Goal: Task Accomplishment & Management: Use online tool/utility

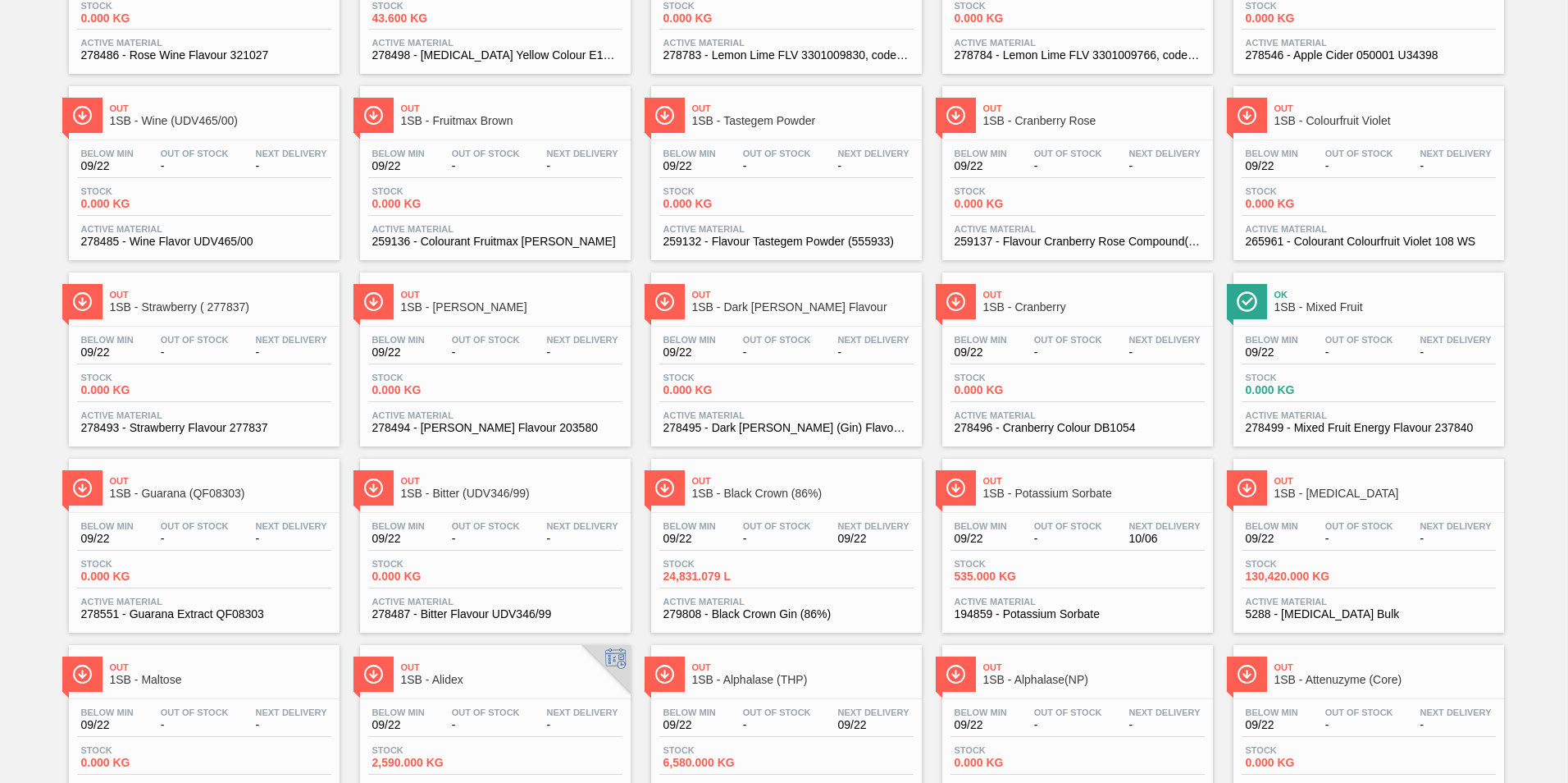
scroll to position [1241, 0]
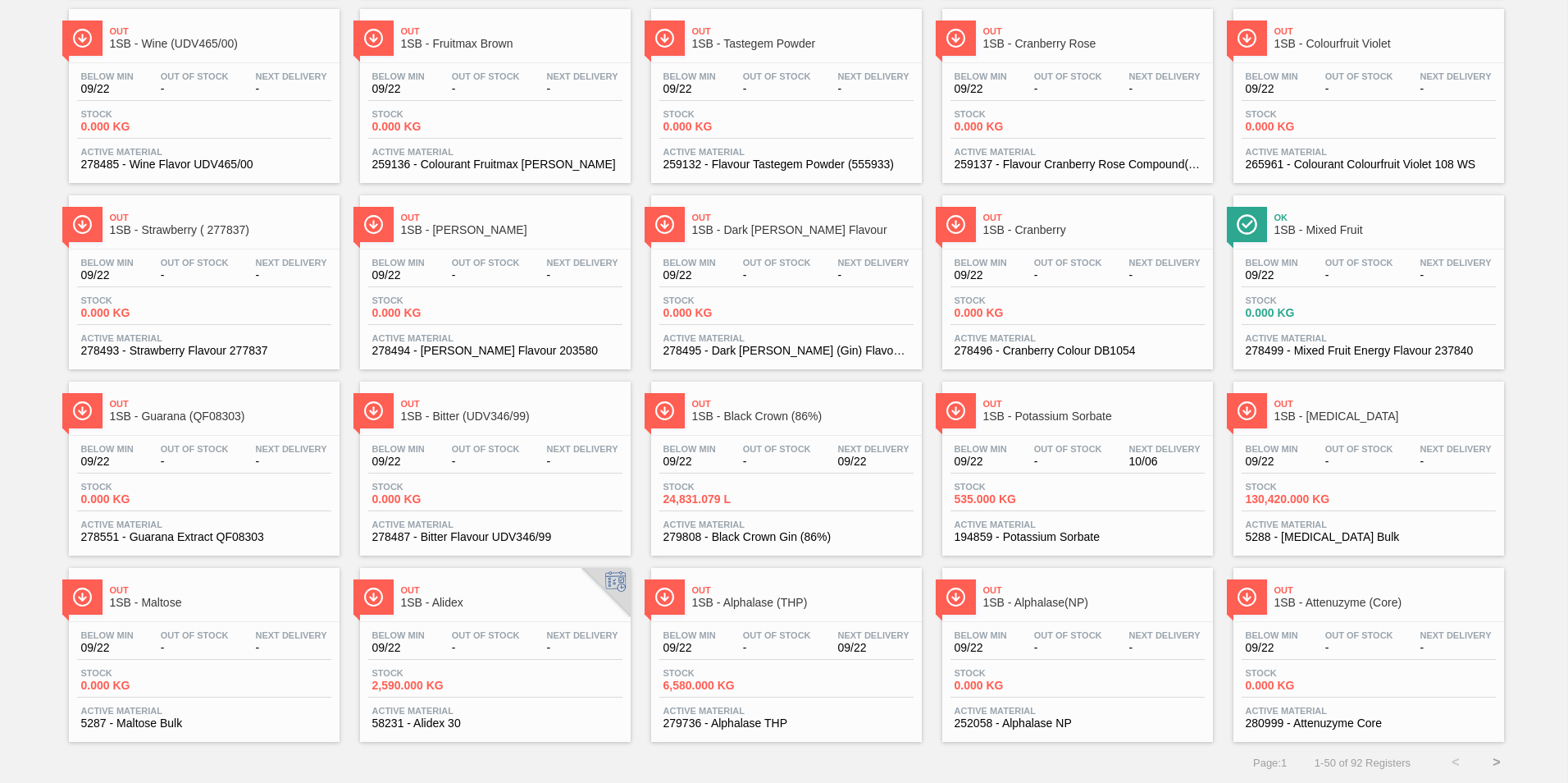
click at [1496, 760] on button ">" at bounding box center [1497, 762] width 41 height 41
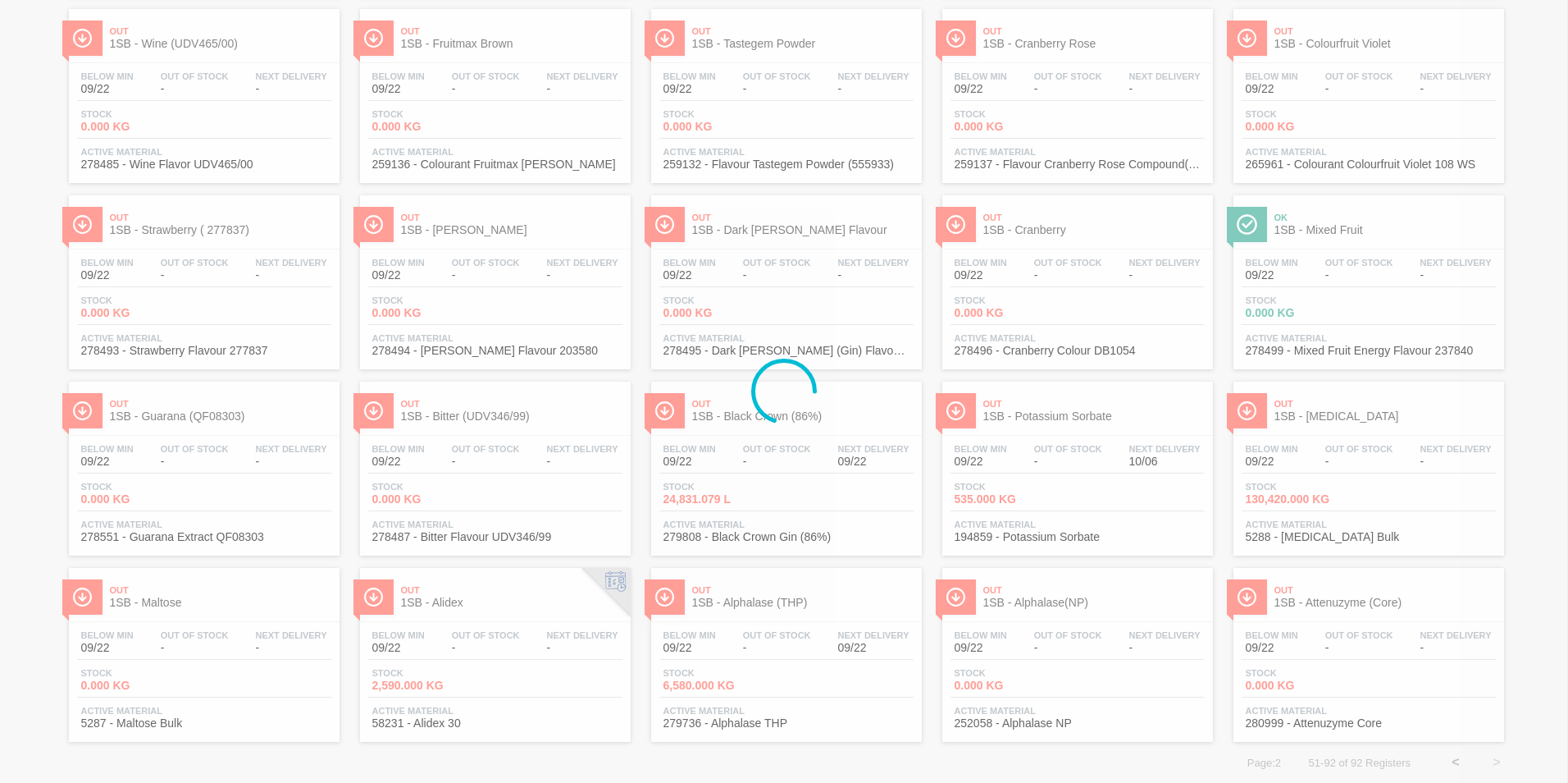
scroll to position [0, 0]
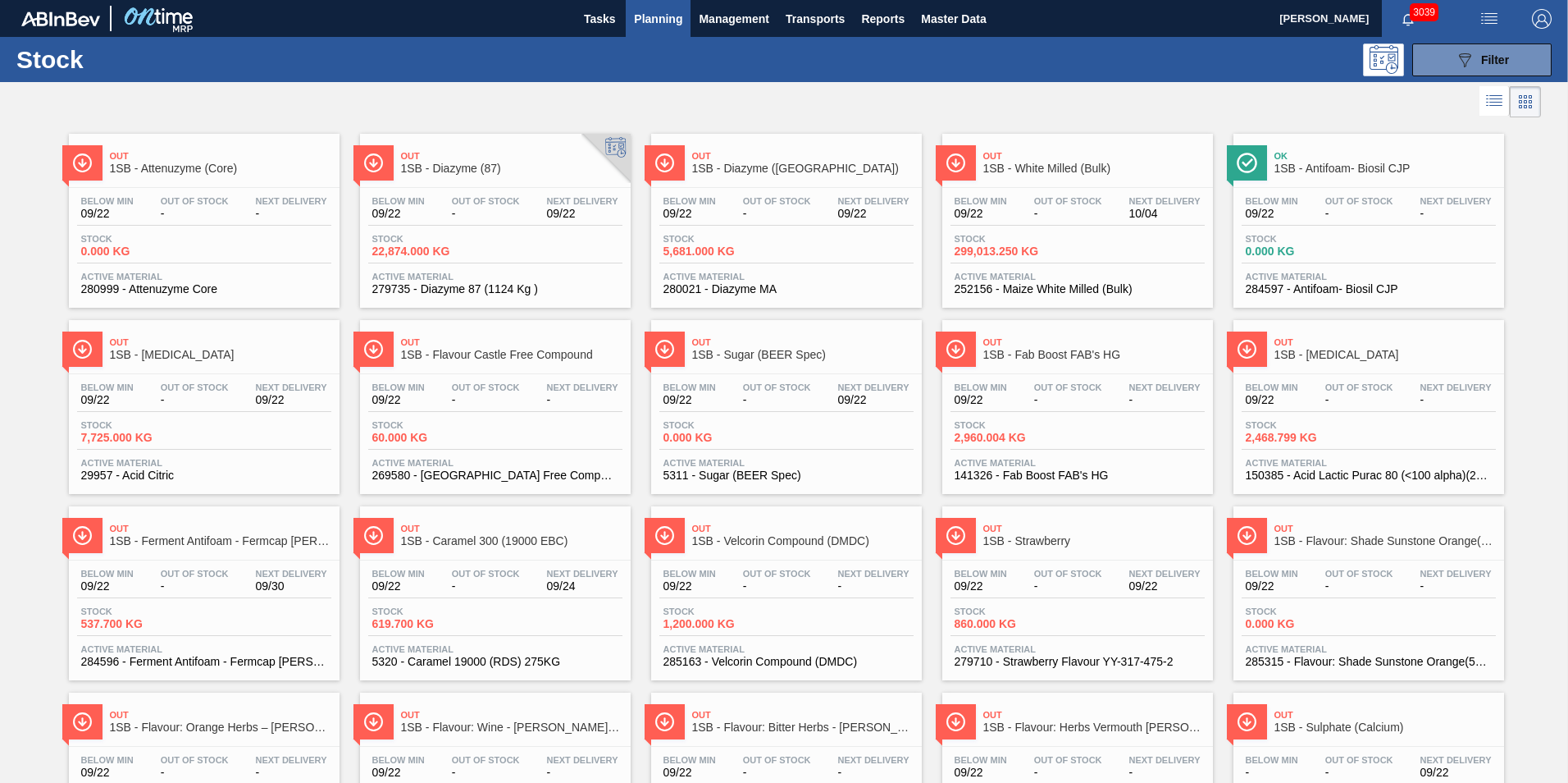
click at [750, 171] on span "1SB - Diazyme ([GEOGRAPHIC_DATA])" at bounding box center [803, 168] width 221 height 12
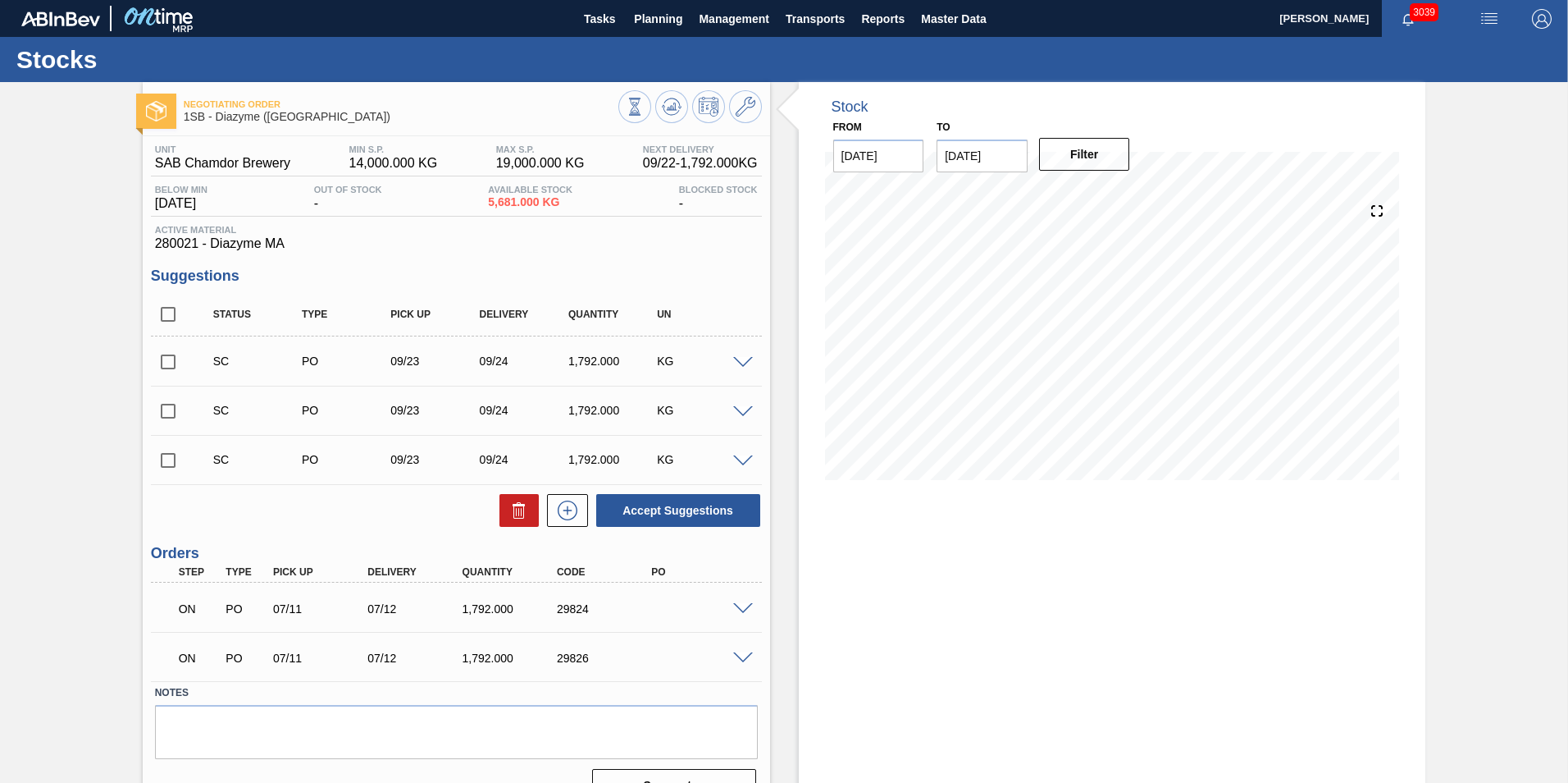
click at [743, 606] on span at bounding box center [742, 608] width 20 height 12
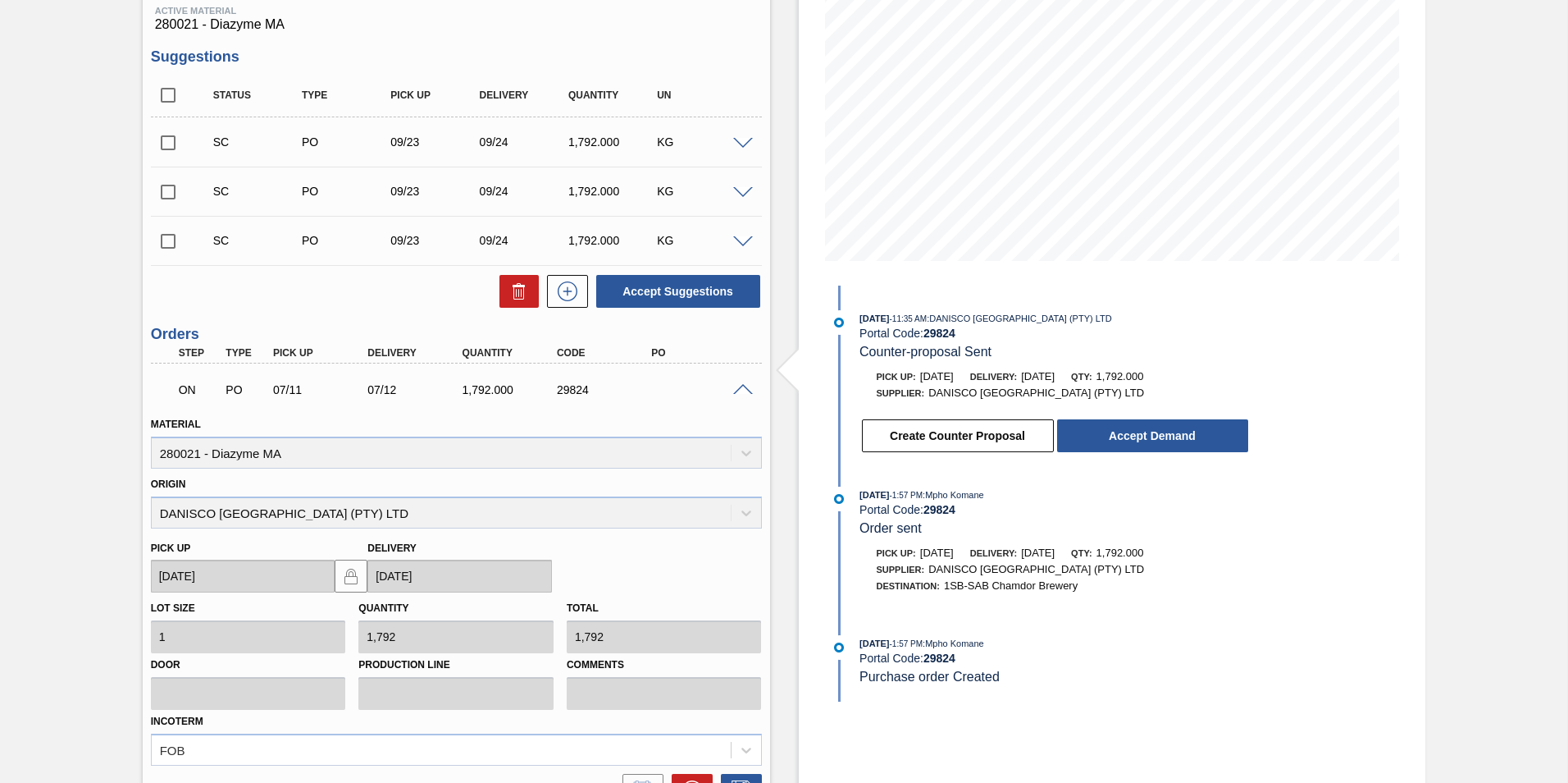
scroll to position [246, 0]
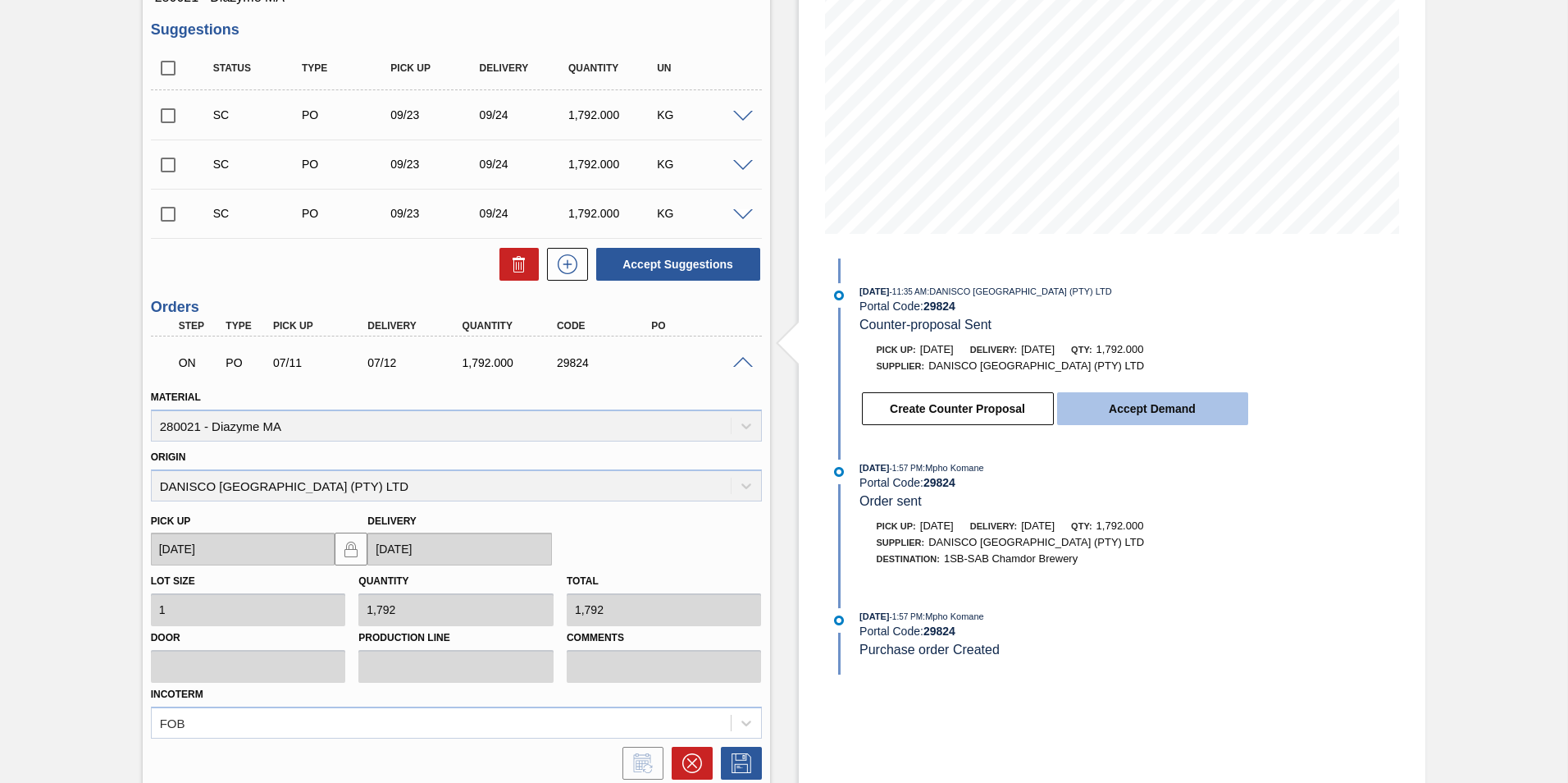
click at [1151, 406] on button "Accept Demand" at bounding box center [1153, 408] width 191 height 33
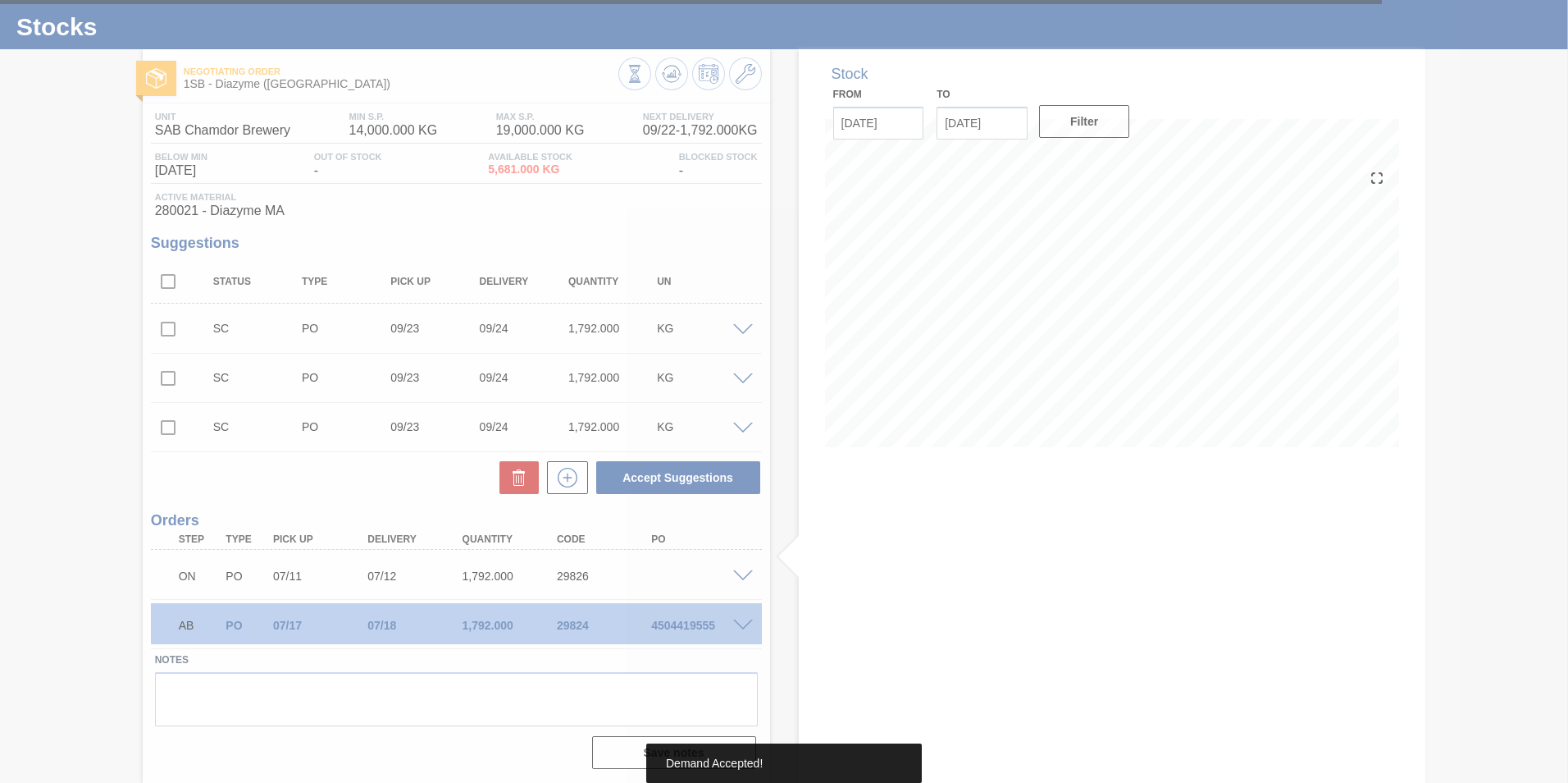
scroll to position [33, 0]
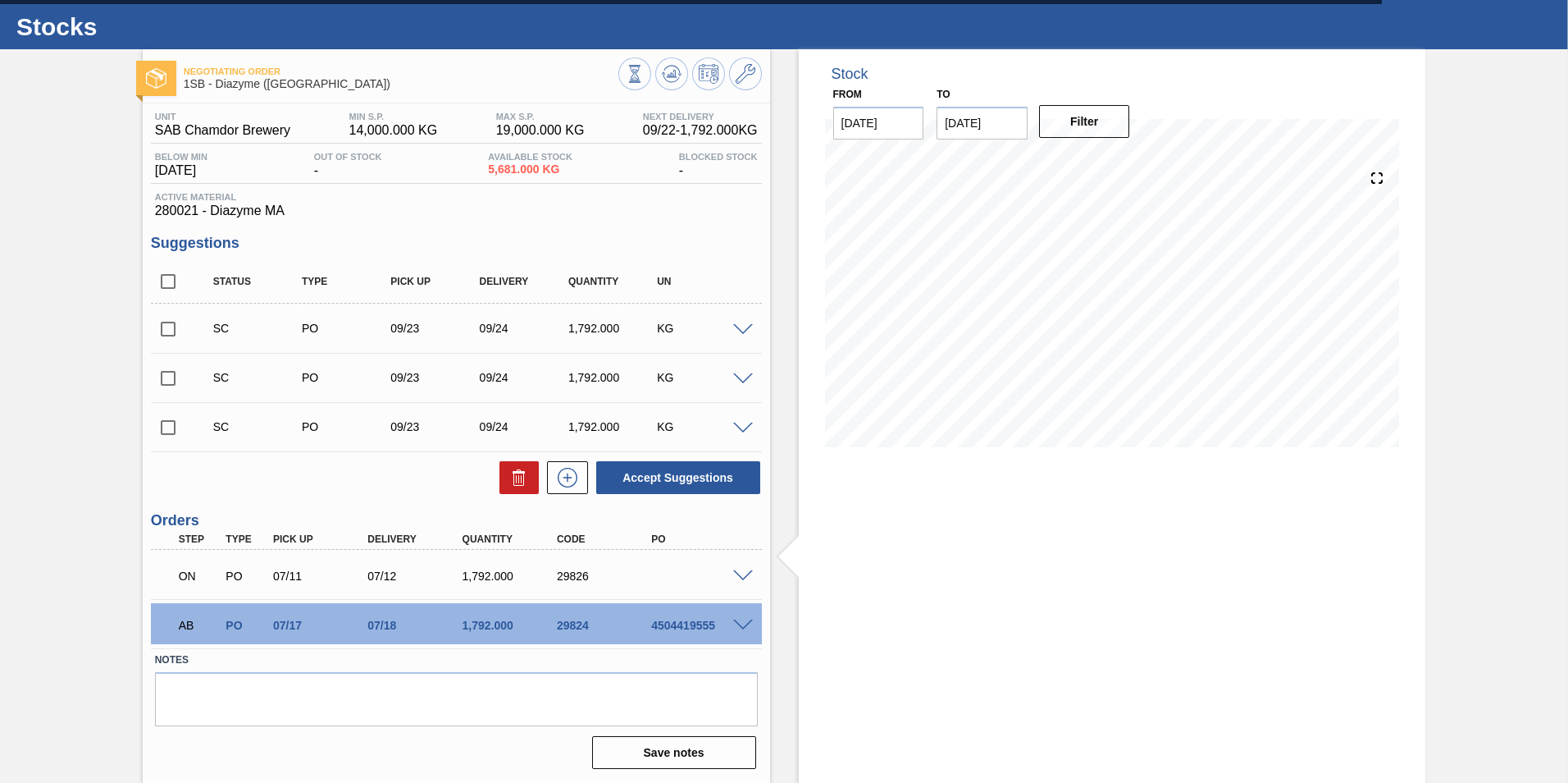
click at [744, 571] on span at bounding box center [742, 576] width 20 height 12
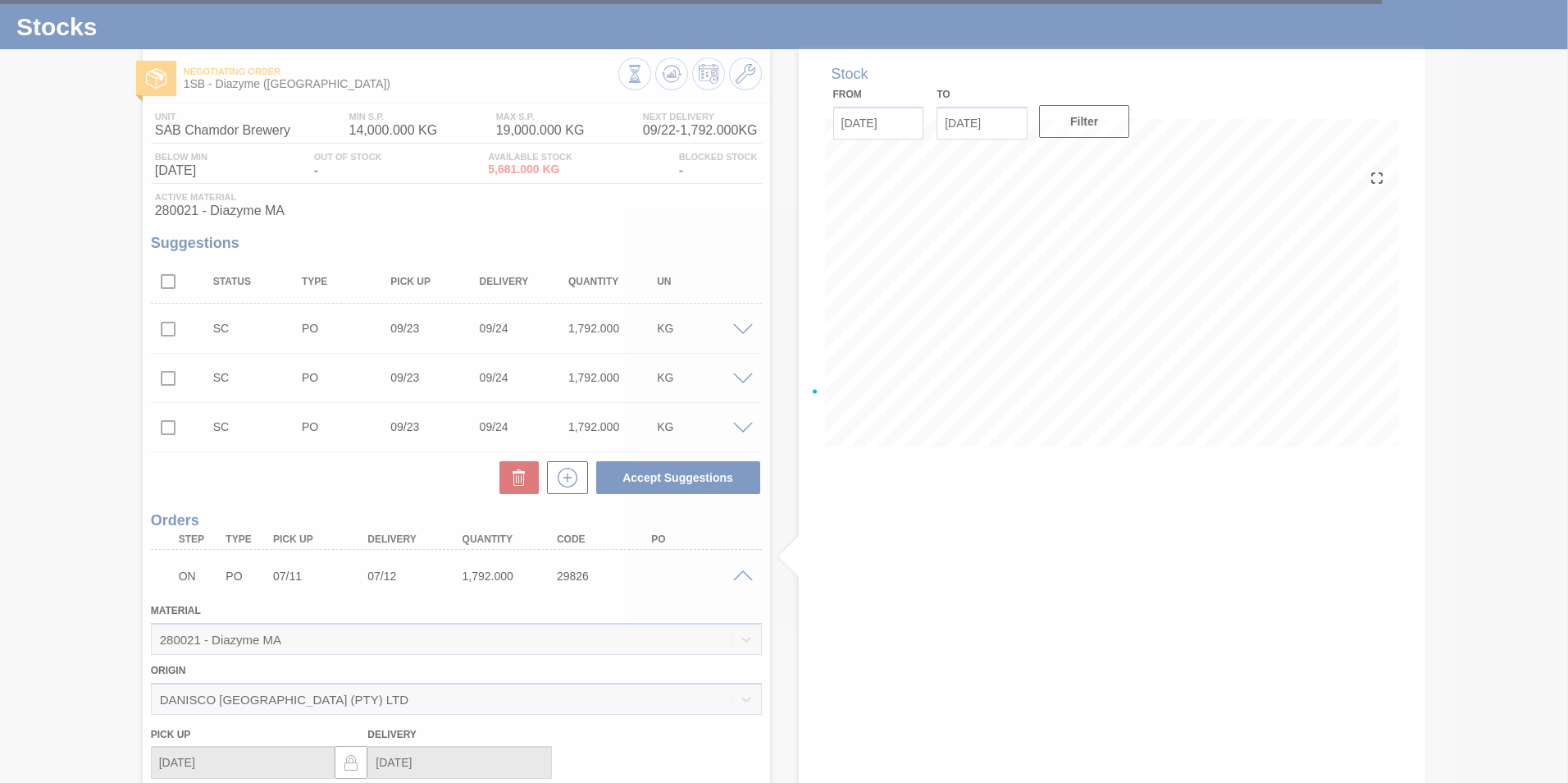
scroll to position [246, 0]
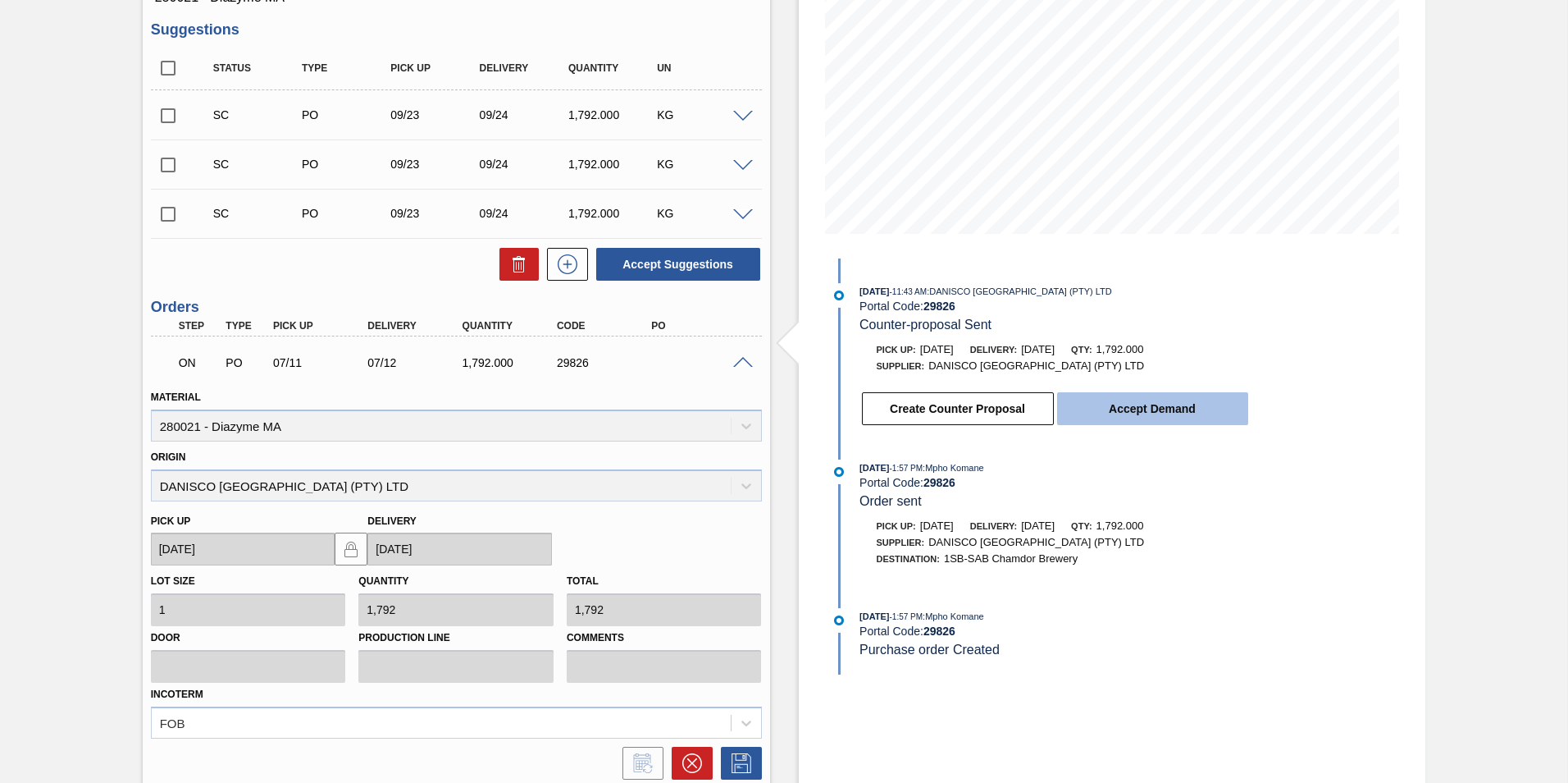
click at [1165, 407] on button "Accept Demand" at bounding box center [1153, 408] width 191 height 33
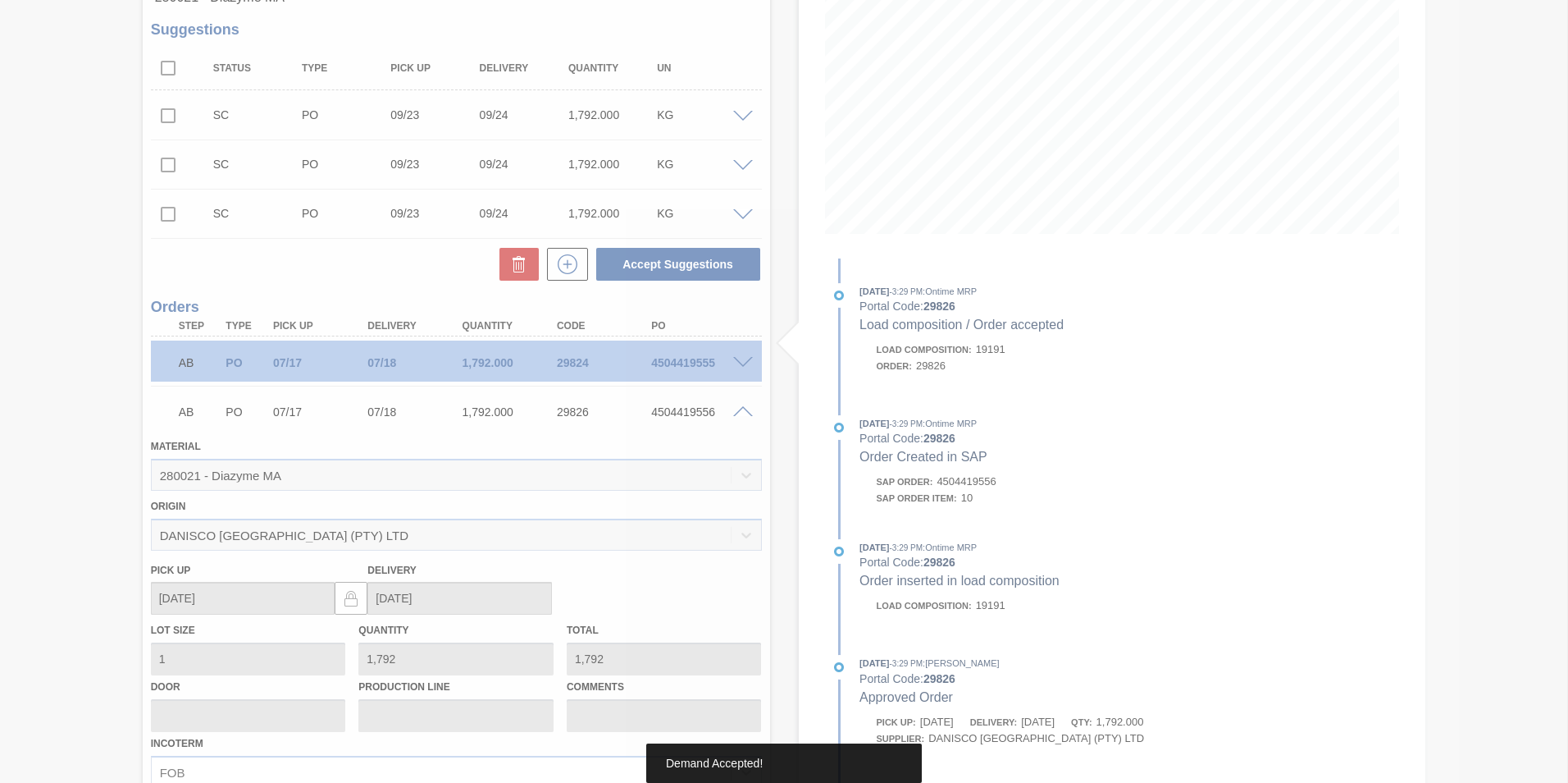
type up29826 "[DATE]"
type input "[DATE]"
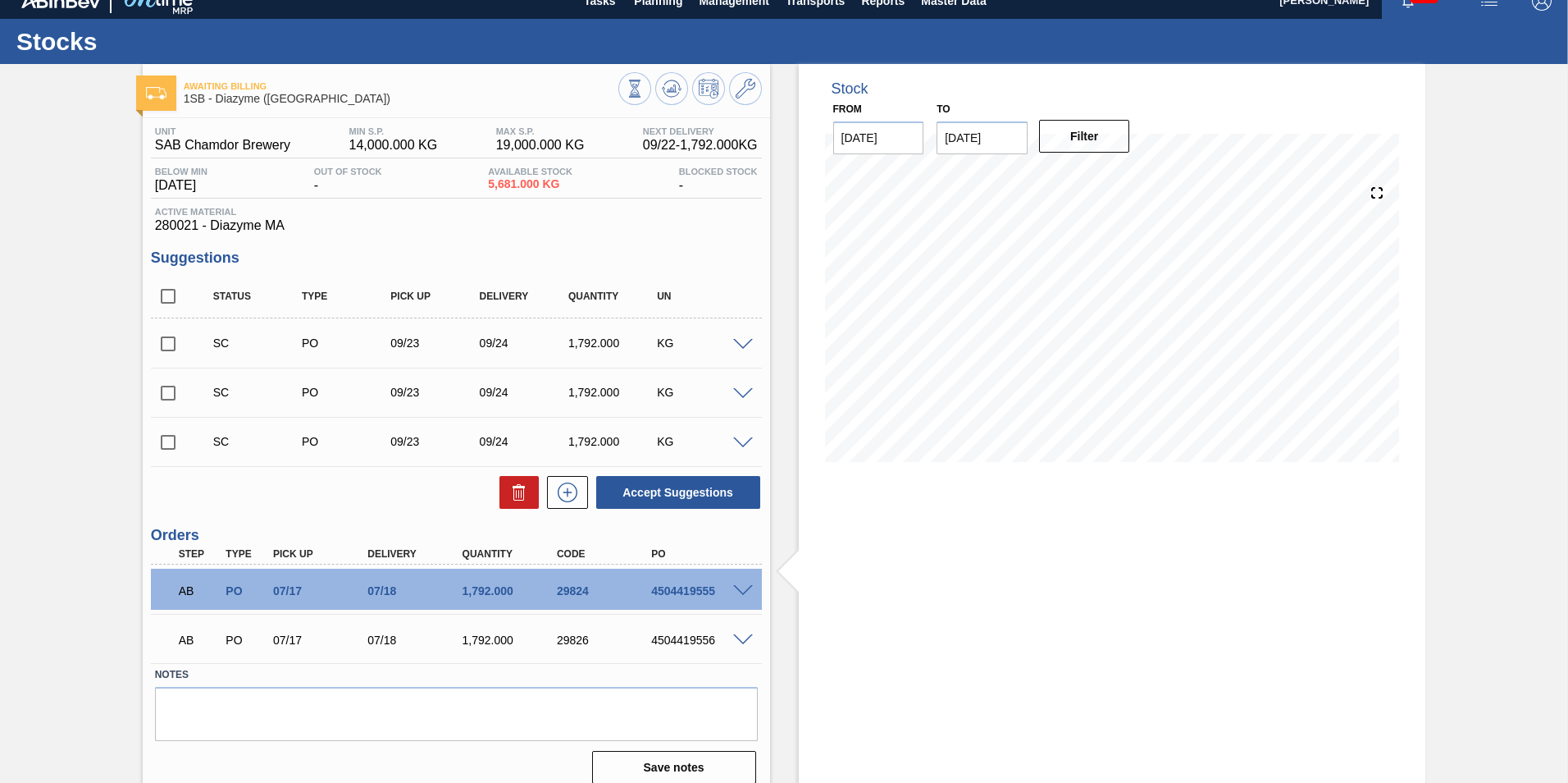
scroll to position [33, 0]
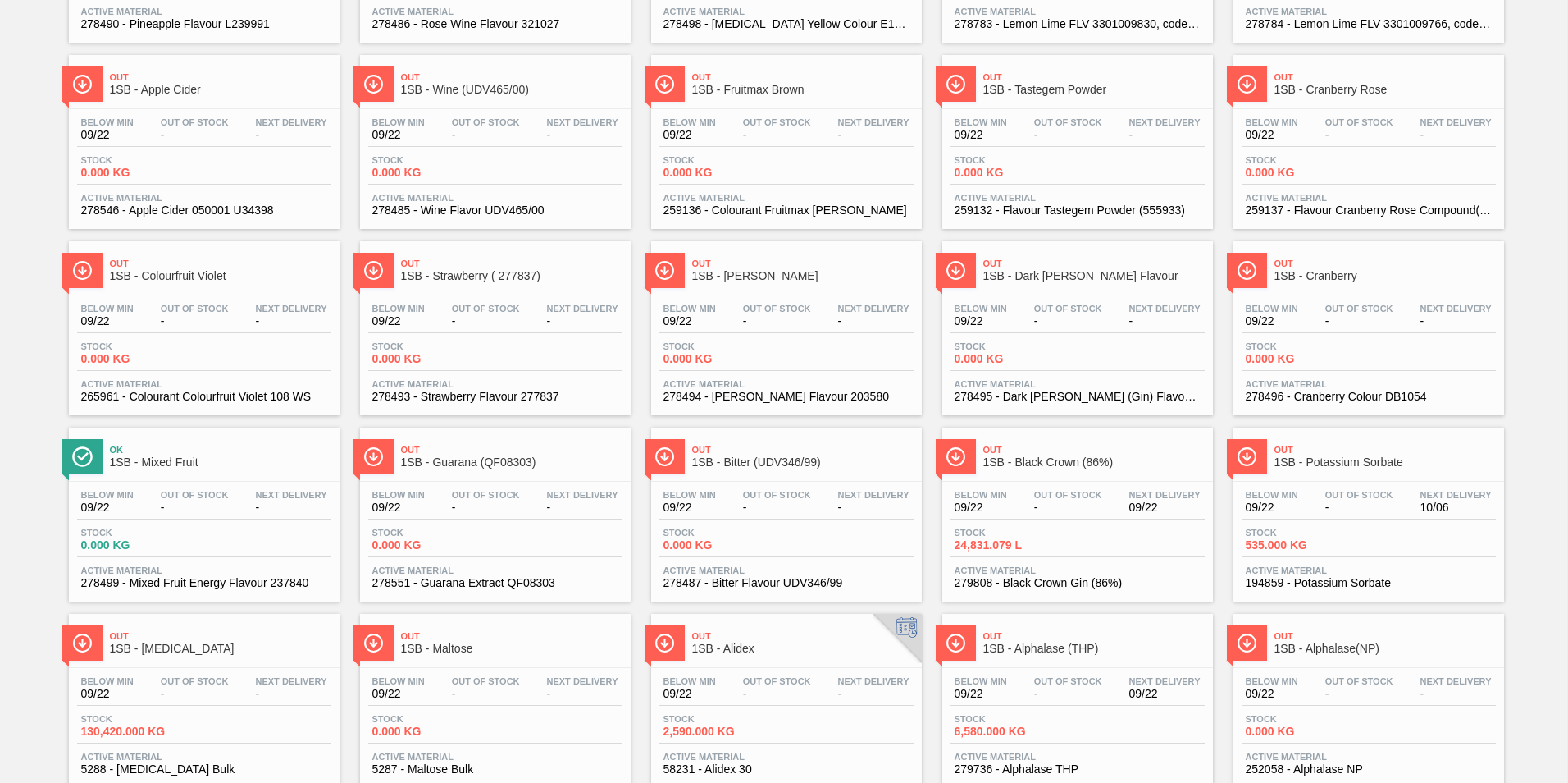
scroll to position [1241, 0]
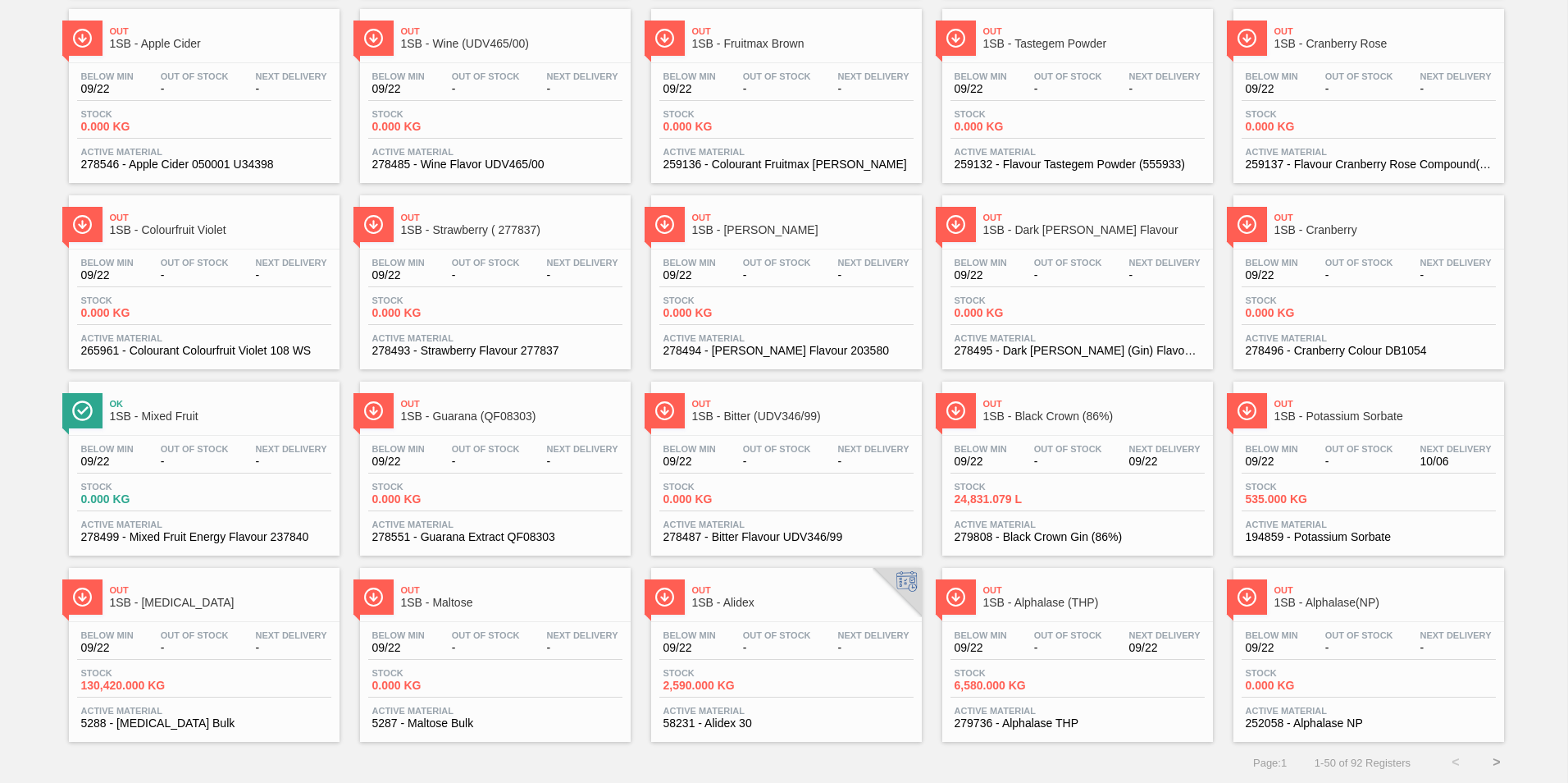
click at [1493, 759] on button ">" at bounding box center [1497, 762] width 41 height 41
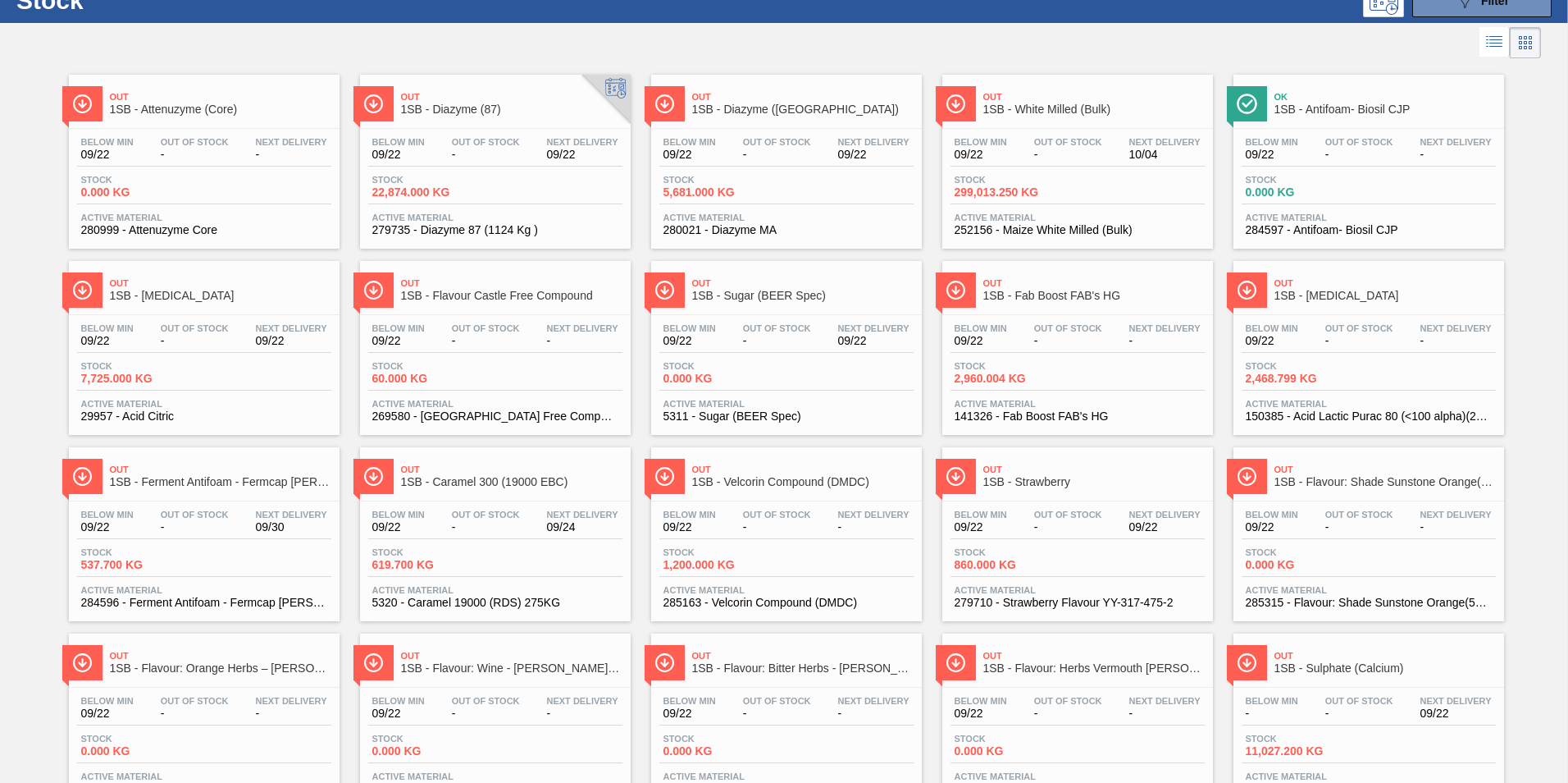
scroll to position [82, 0]
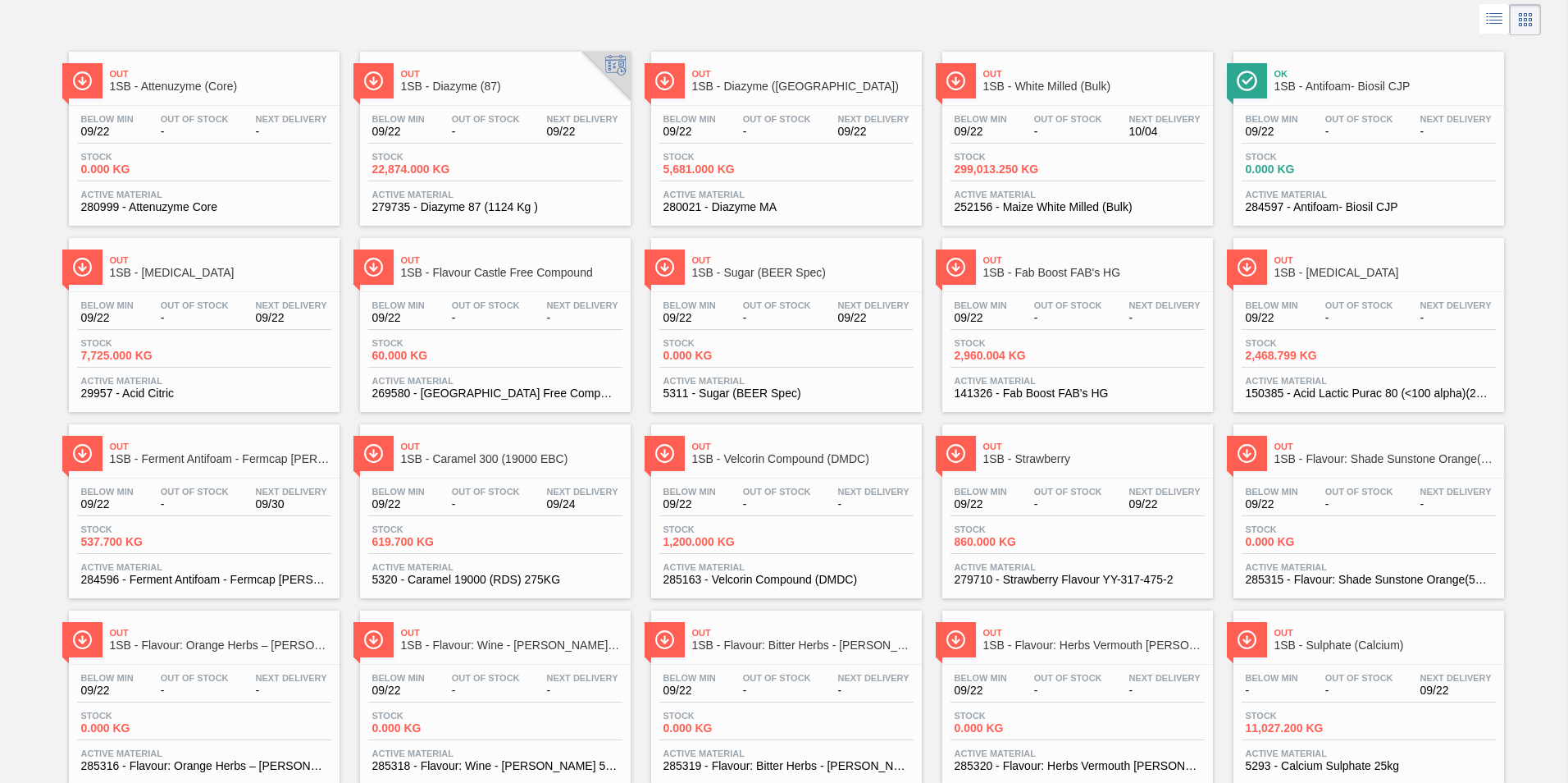
click at [1291, 315] on span "09/22" at bounding box center [1272, 317] width 53 height 12
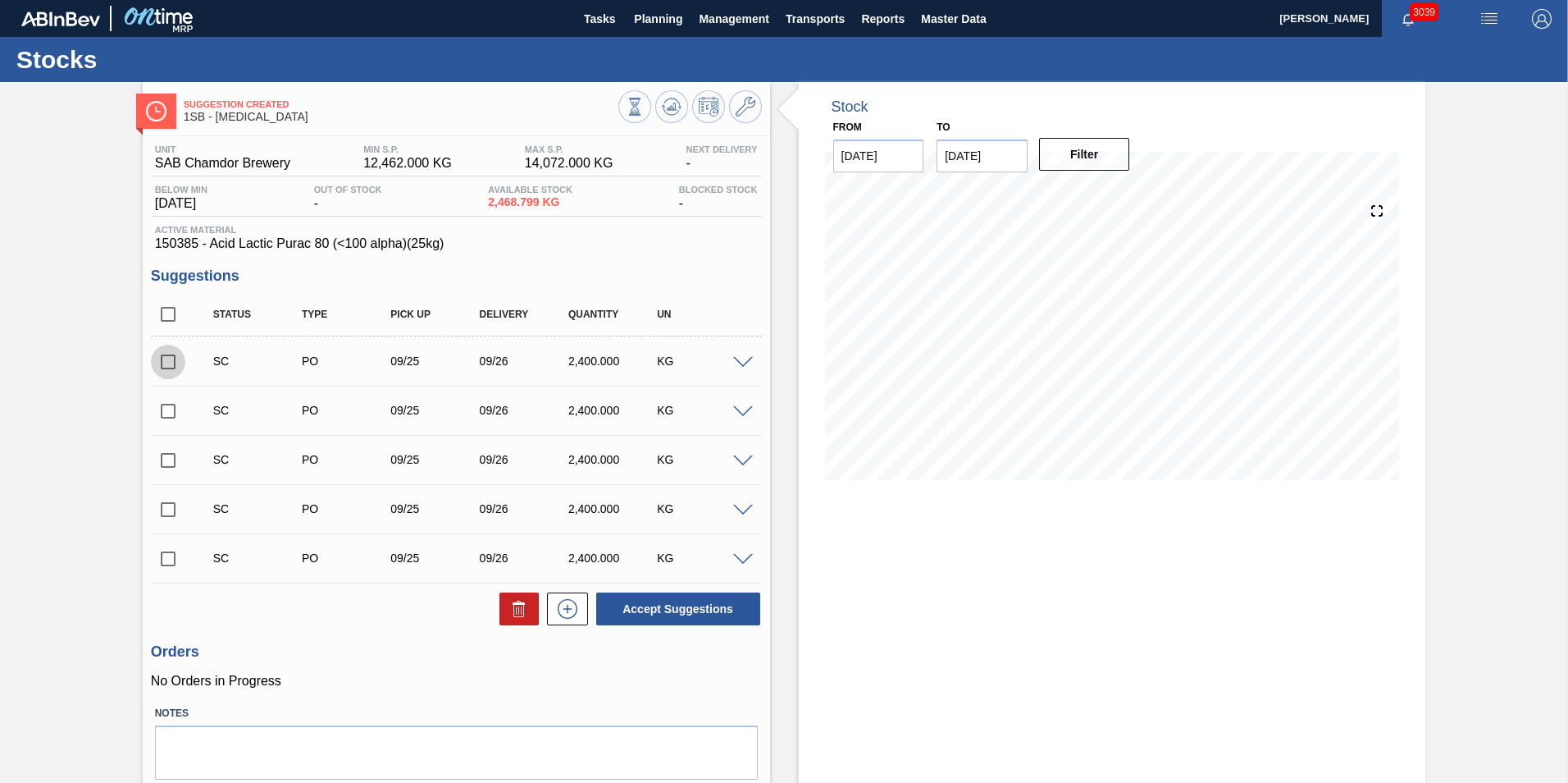
click at [166, 358] on input "checkbox" at bounding box center [168, 361] width 35 height 35
click at [653, 597] on button "Accept Suggestions" at bounding box center [677, 608] width 164 height 33
checkbox input "false"
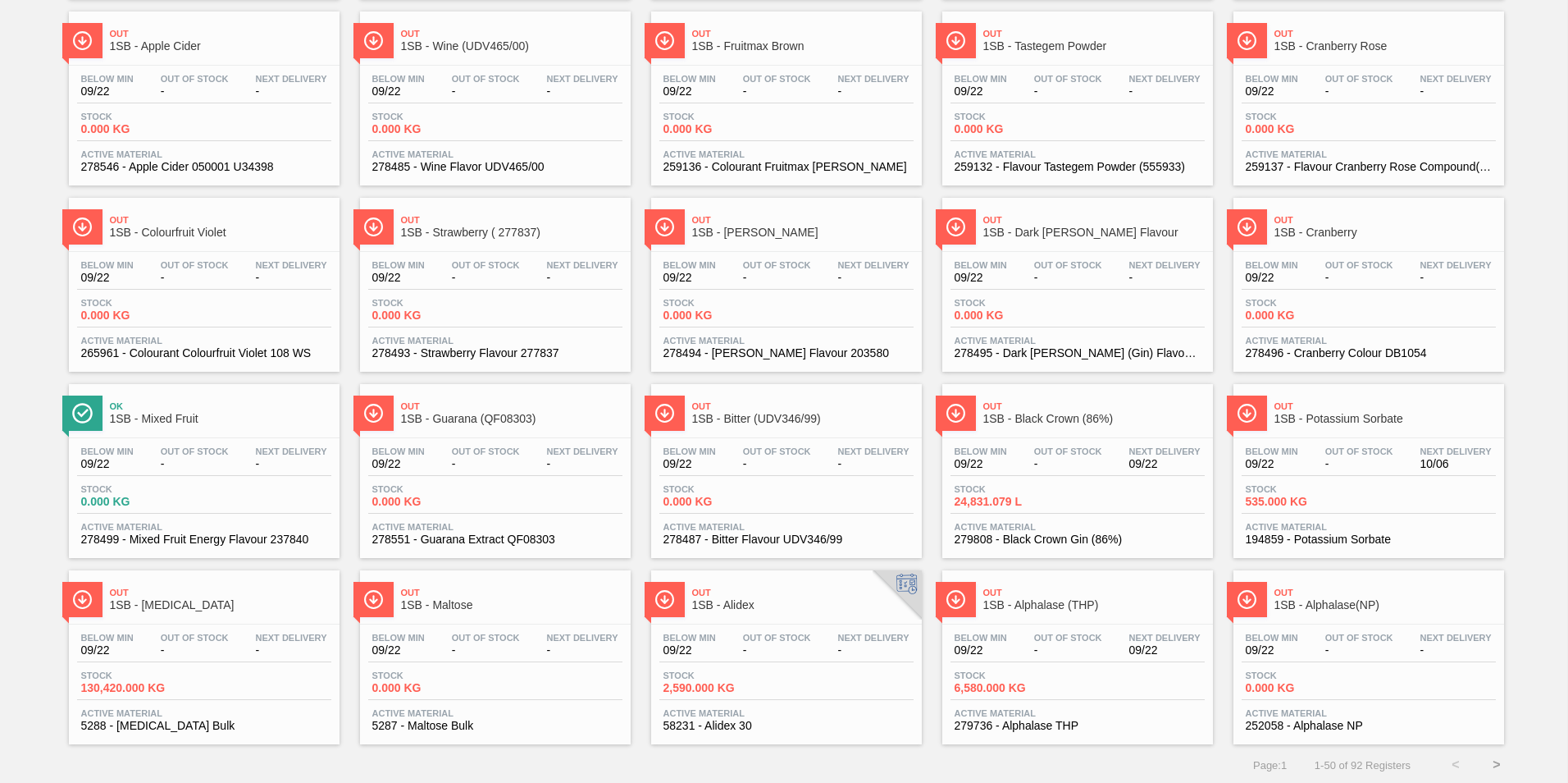
scroll to position [1241, 0]
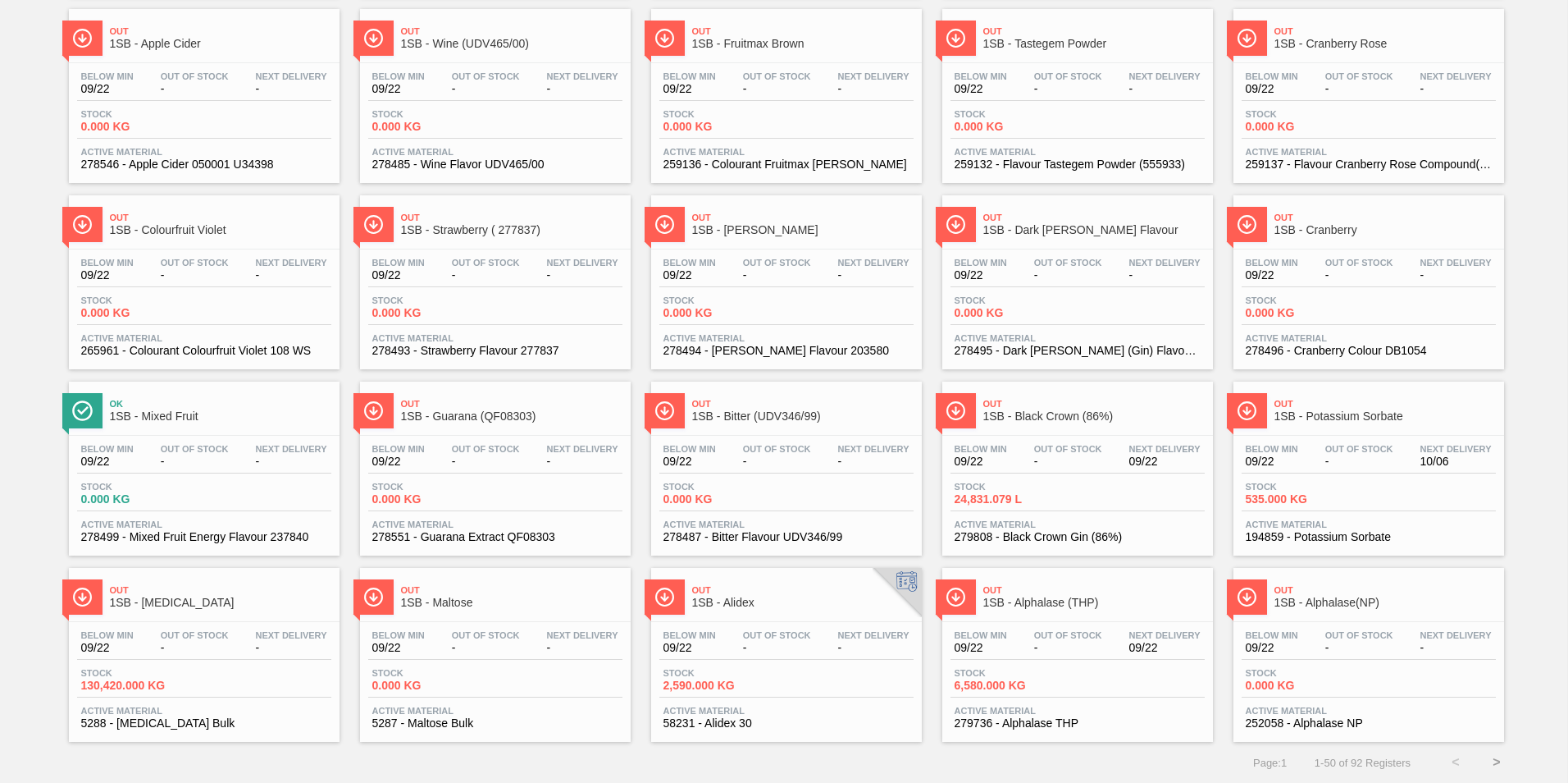
click at [1493, 756] on button ">" at bounding box center [1497, 762] width 41 height 41
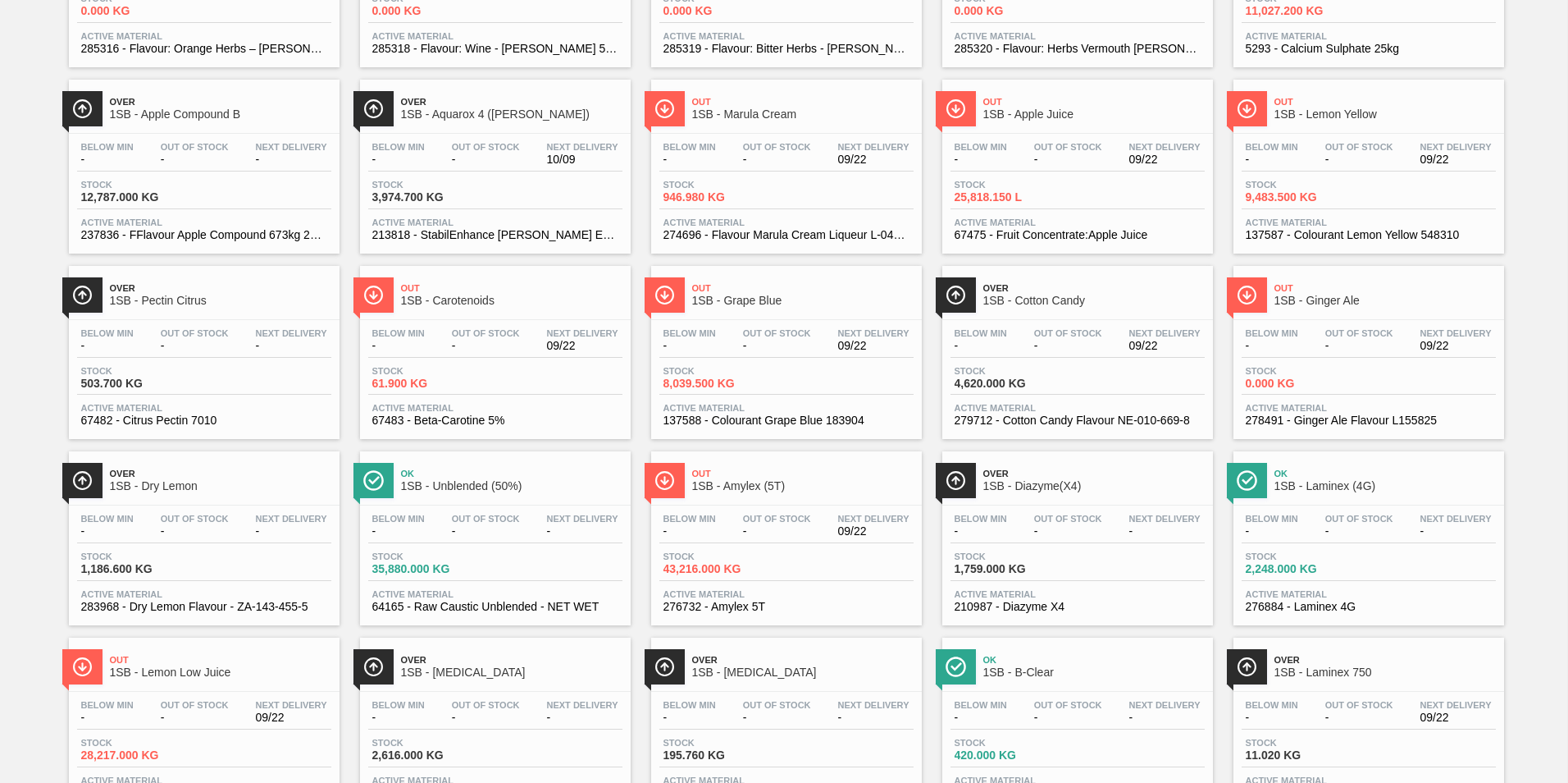
scroll to position [902, 0]
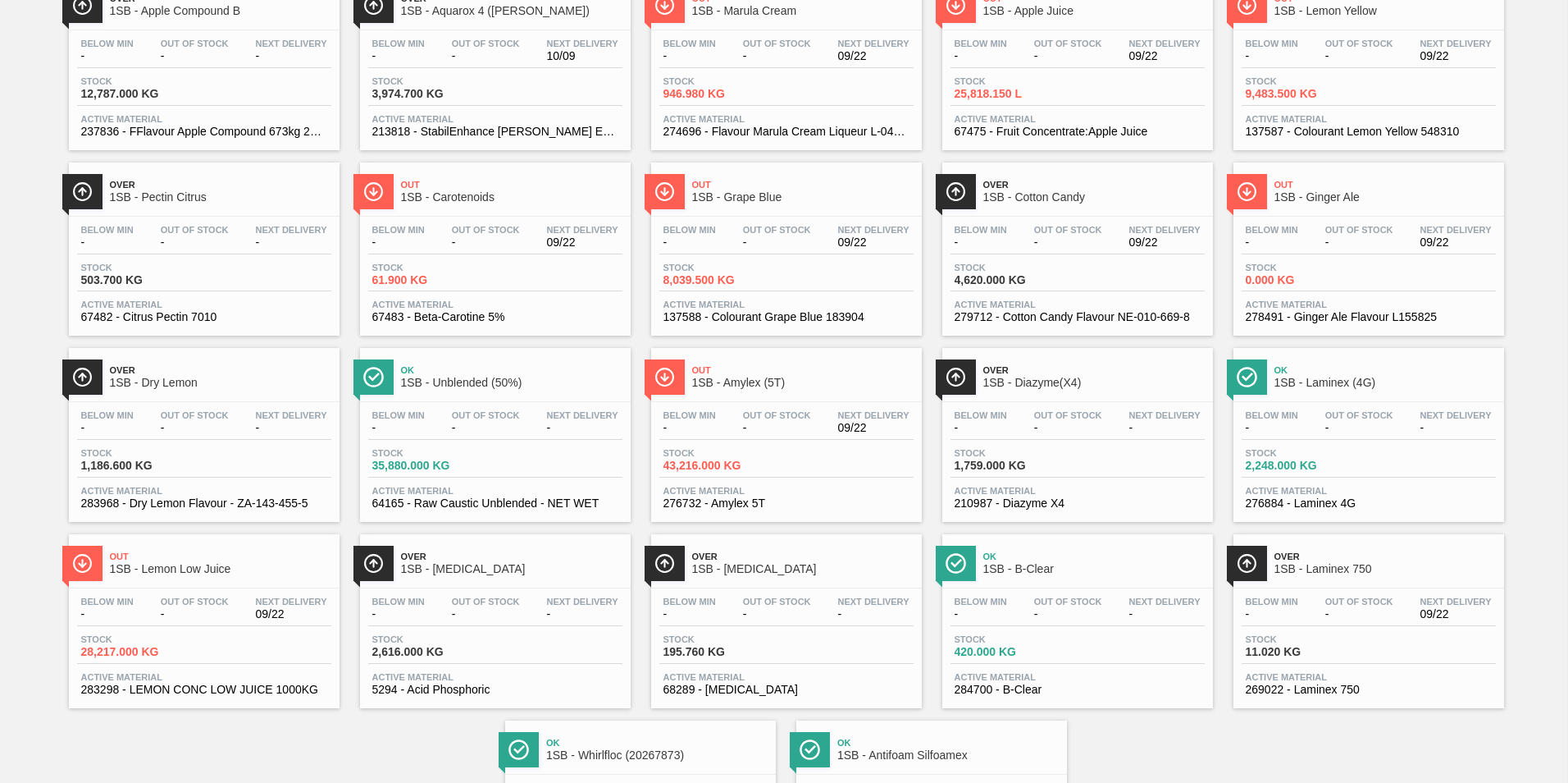
click at [1298, 409] on div "Below Min - Out Of Stock - Next Delivery - Stock 2,248.000 KG Active Material 2…" at bounding box center [1368, 457] width 270 height 112
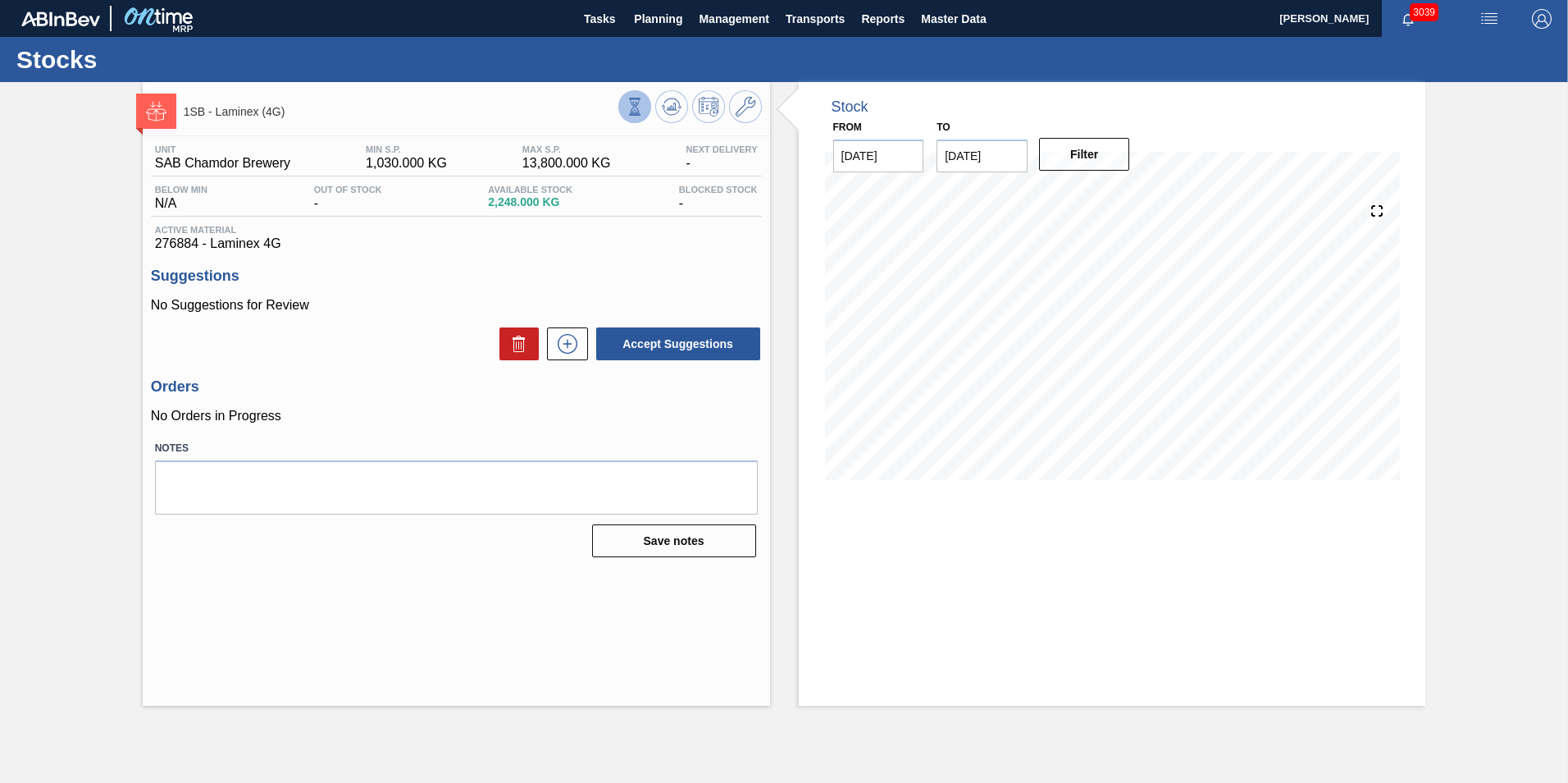
click at [632, 104] on icon at bounding box center [634, 106] width 18 height 18
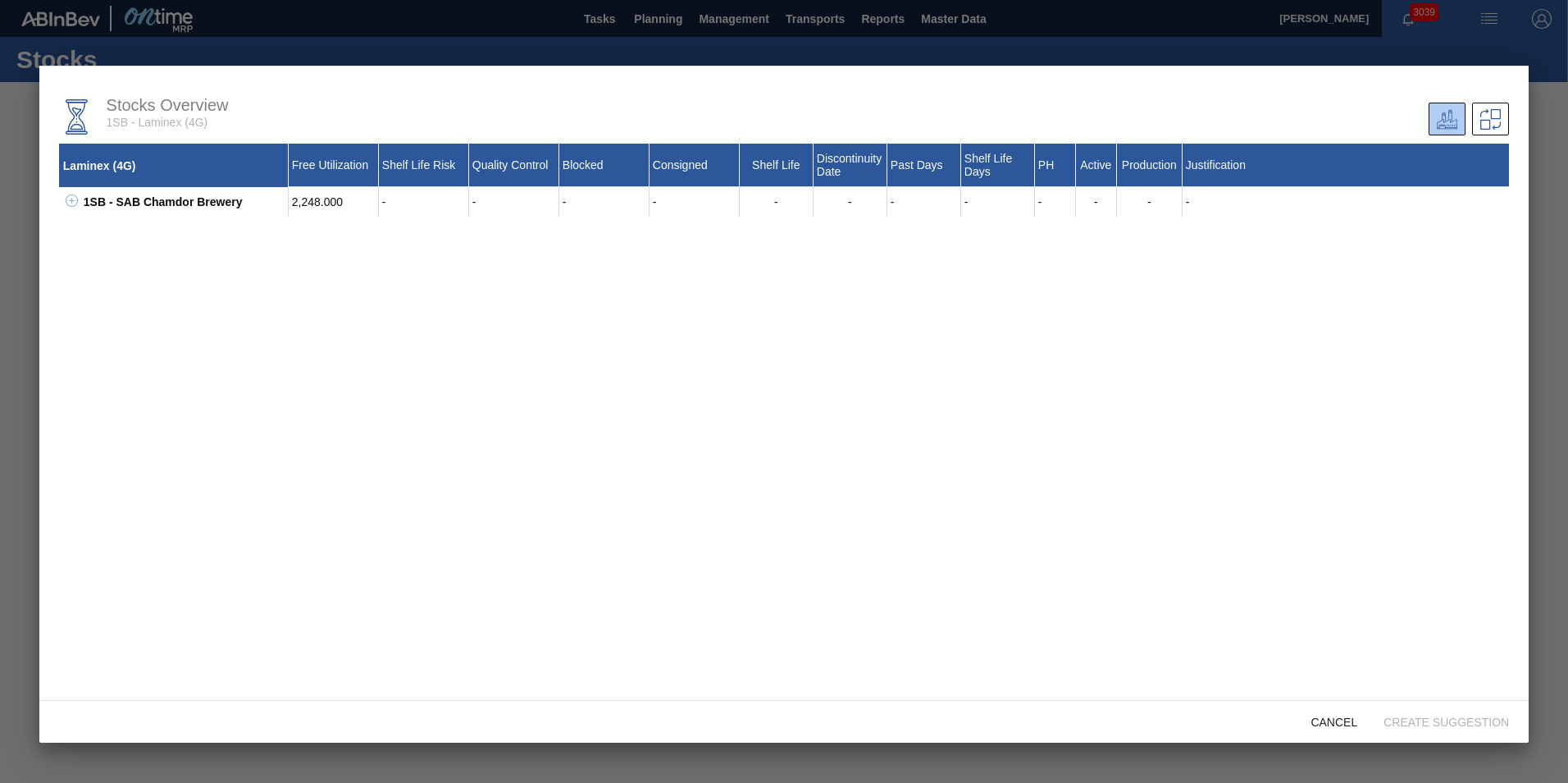
click at [443, 7] on div at bounding box center [784, 392] width 1568 height 783
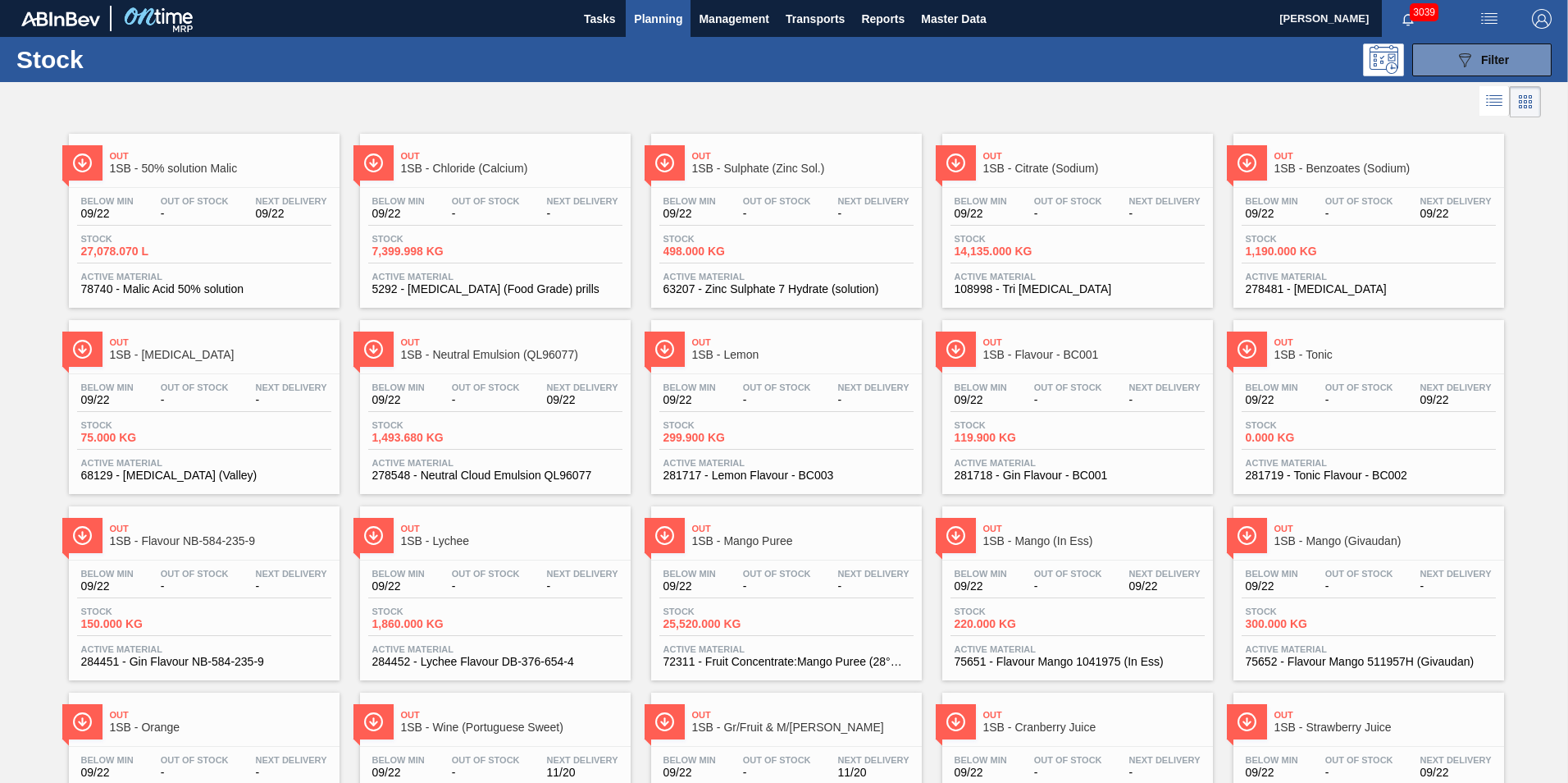
drag, startPoint x: 182, startPoint y: 186, endPoint x: 199, endPoint y: 203, distance: 24.0
click at [182, 186] on div "Out 1SB - 50% solution Malic Below Min 09/22 Out Of Stock - Next Delivery 09/22…" at bounding box center [204, 220] width 270 height 174
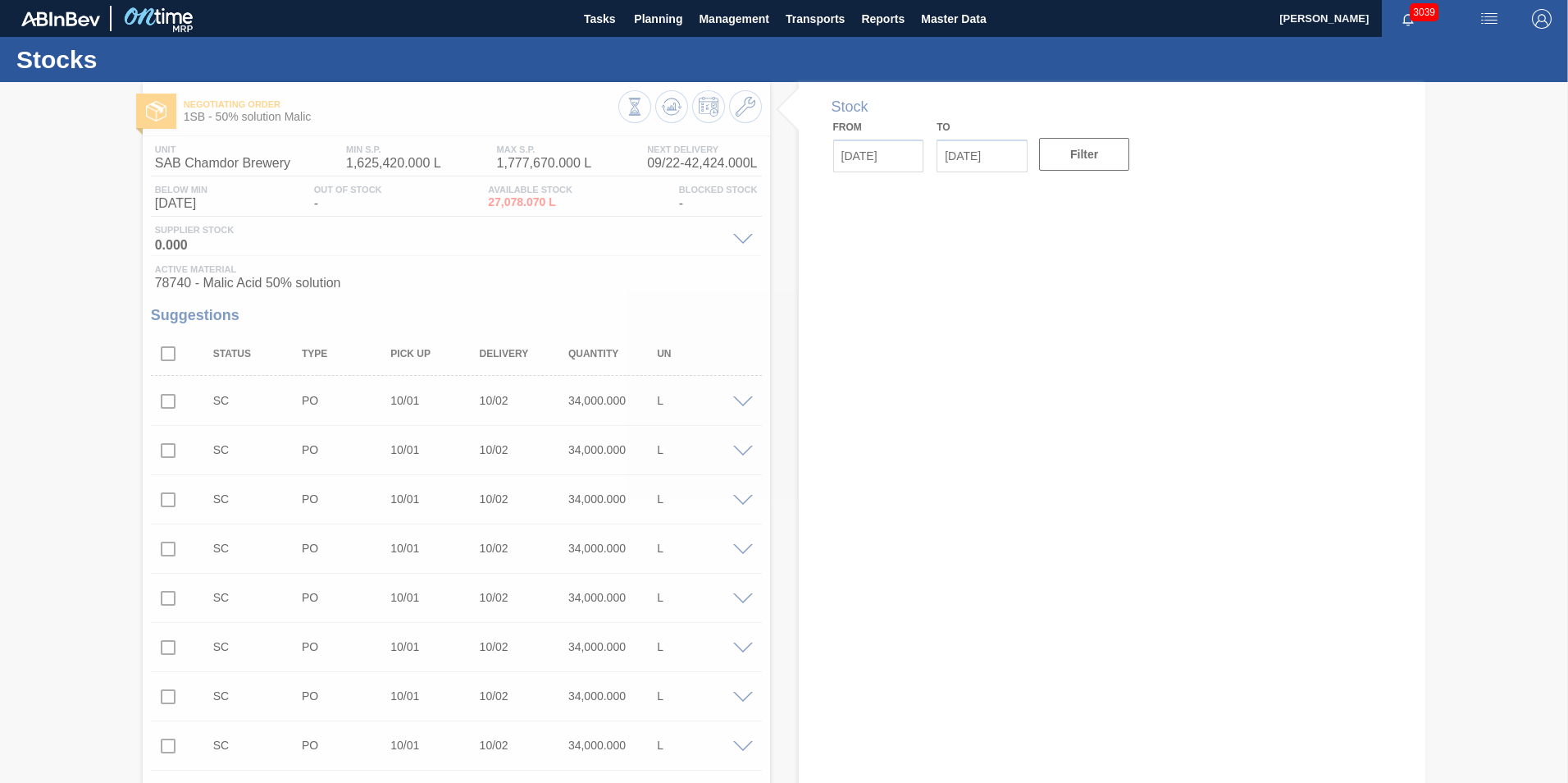
type input "[DATE]"
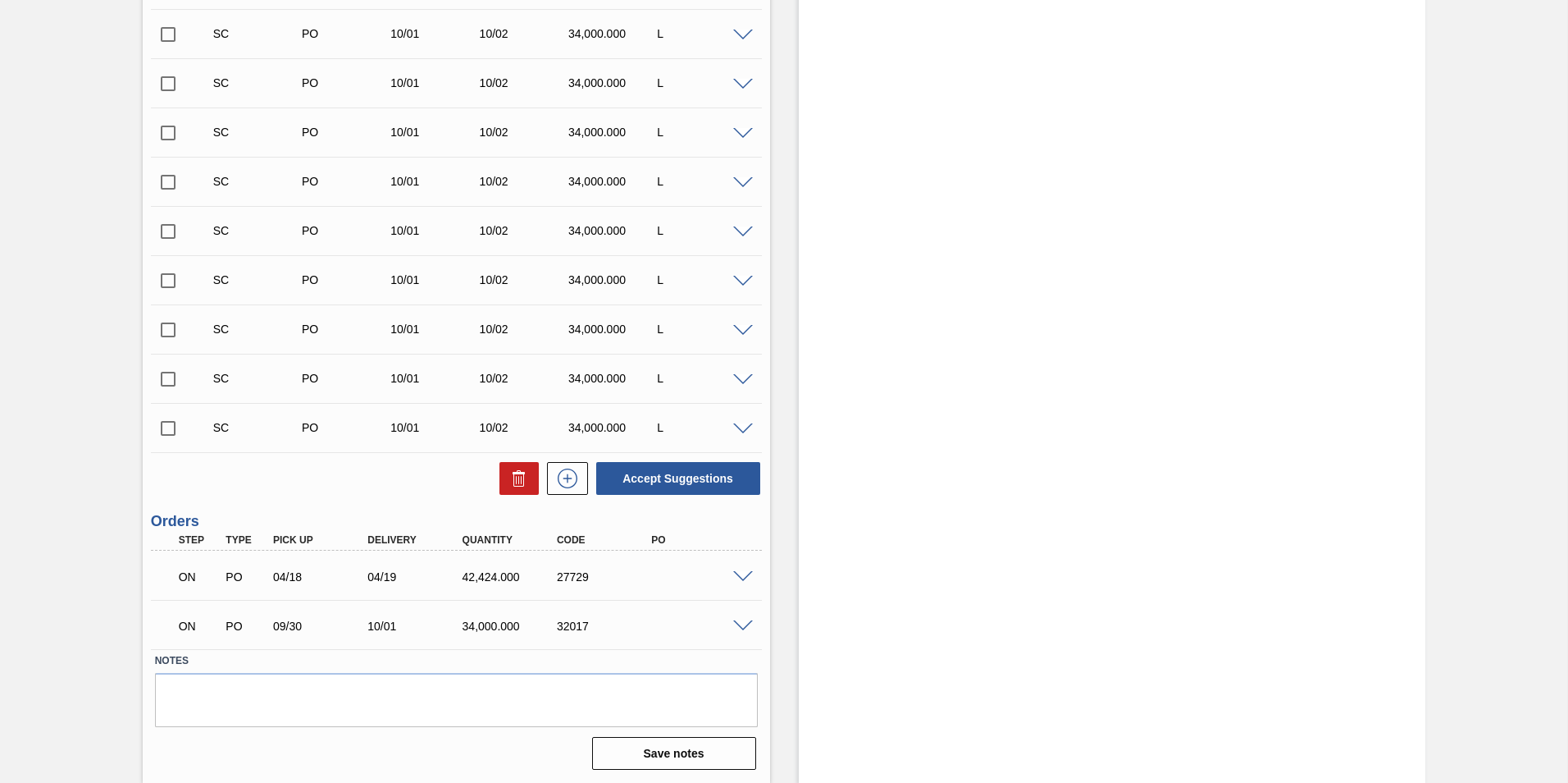
scroll to position [2386, 0]
click at [744, 628] on span at bounding box center [742, 625] width 20 height 12
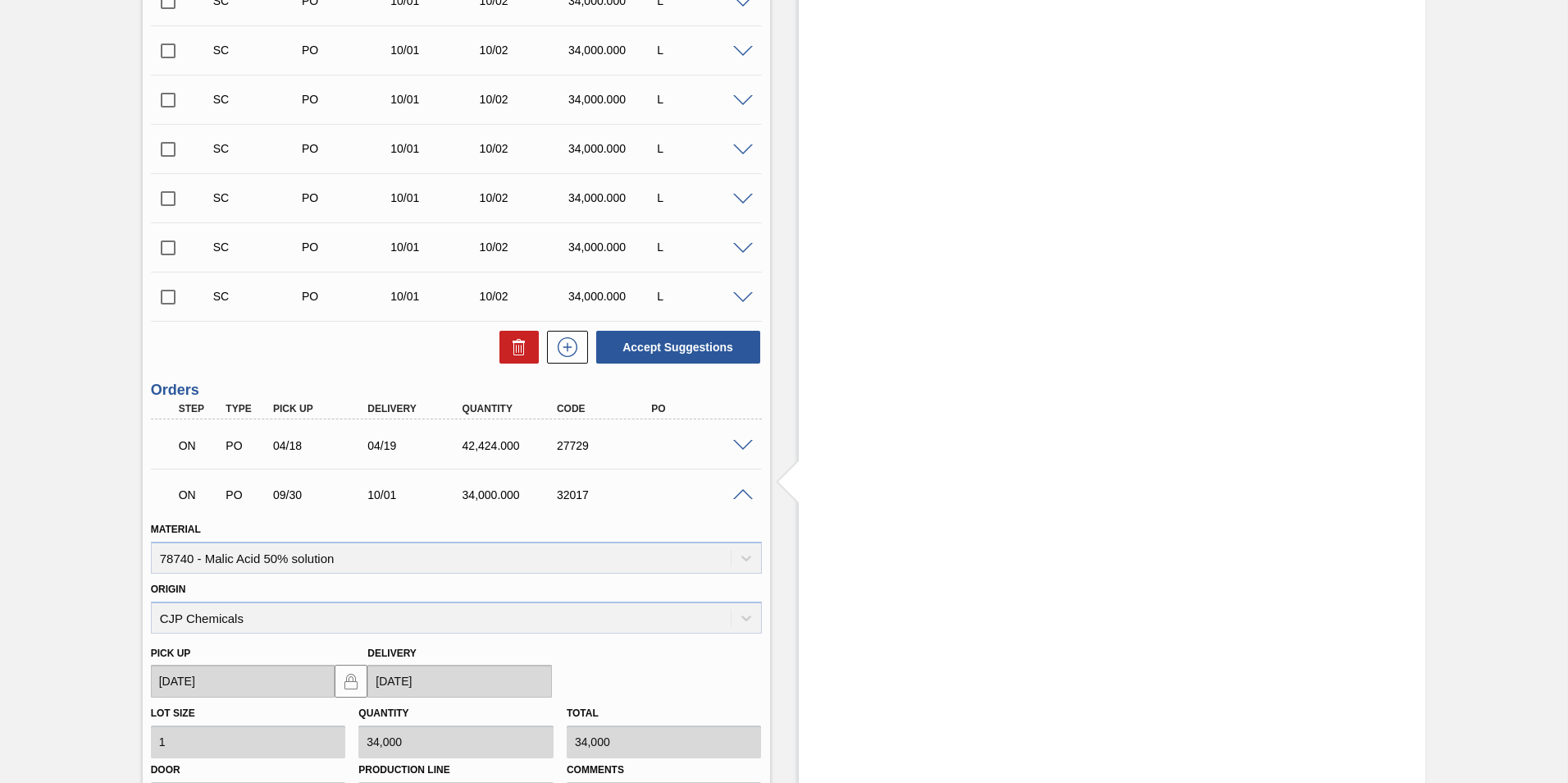
scroll to position [2550, 0]
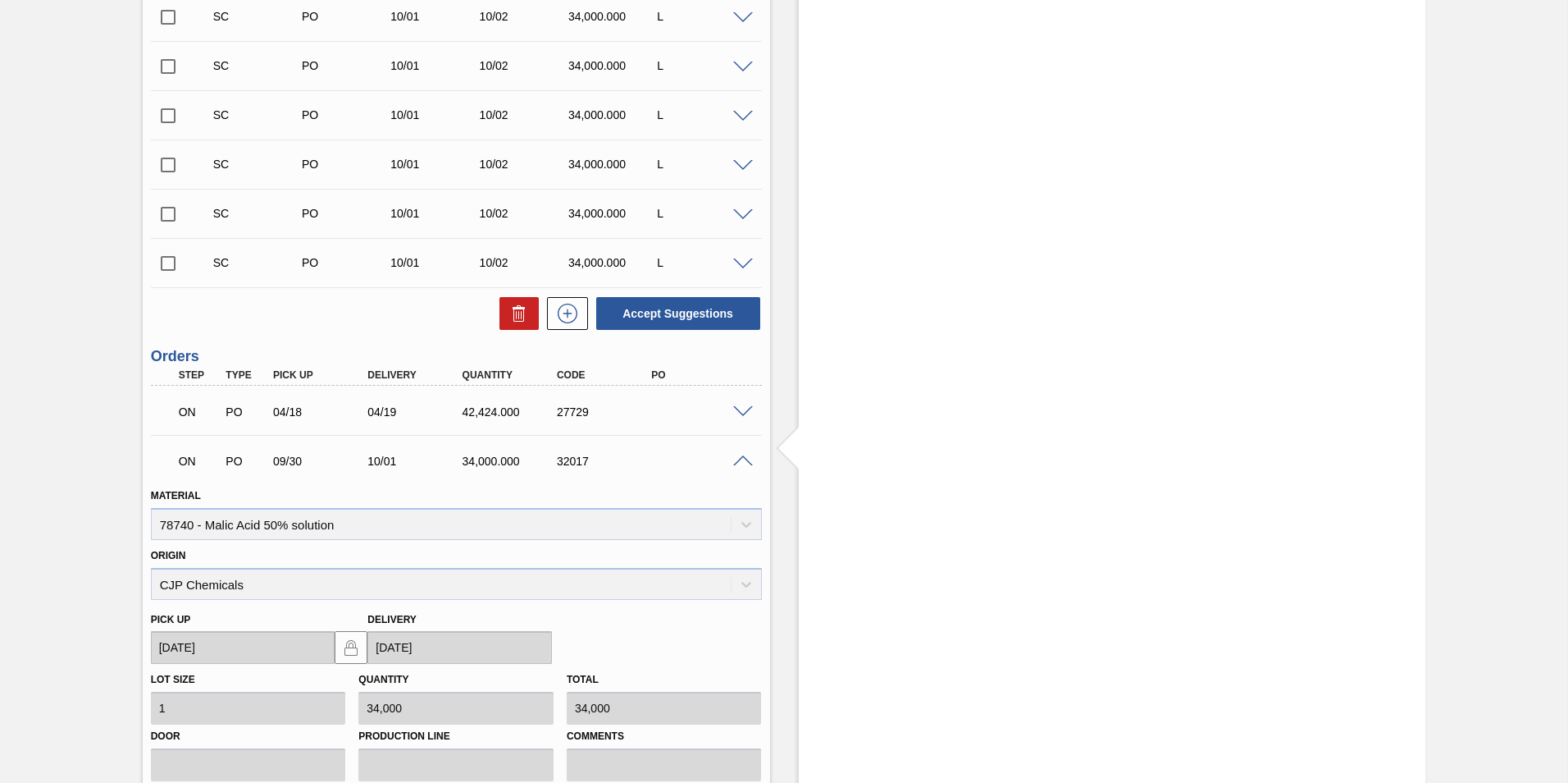
click at [738, 466] on span at bounding box center [742, 461] width 20 height 12
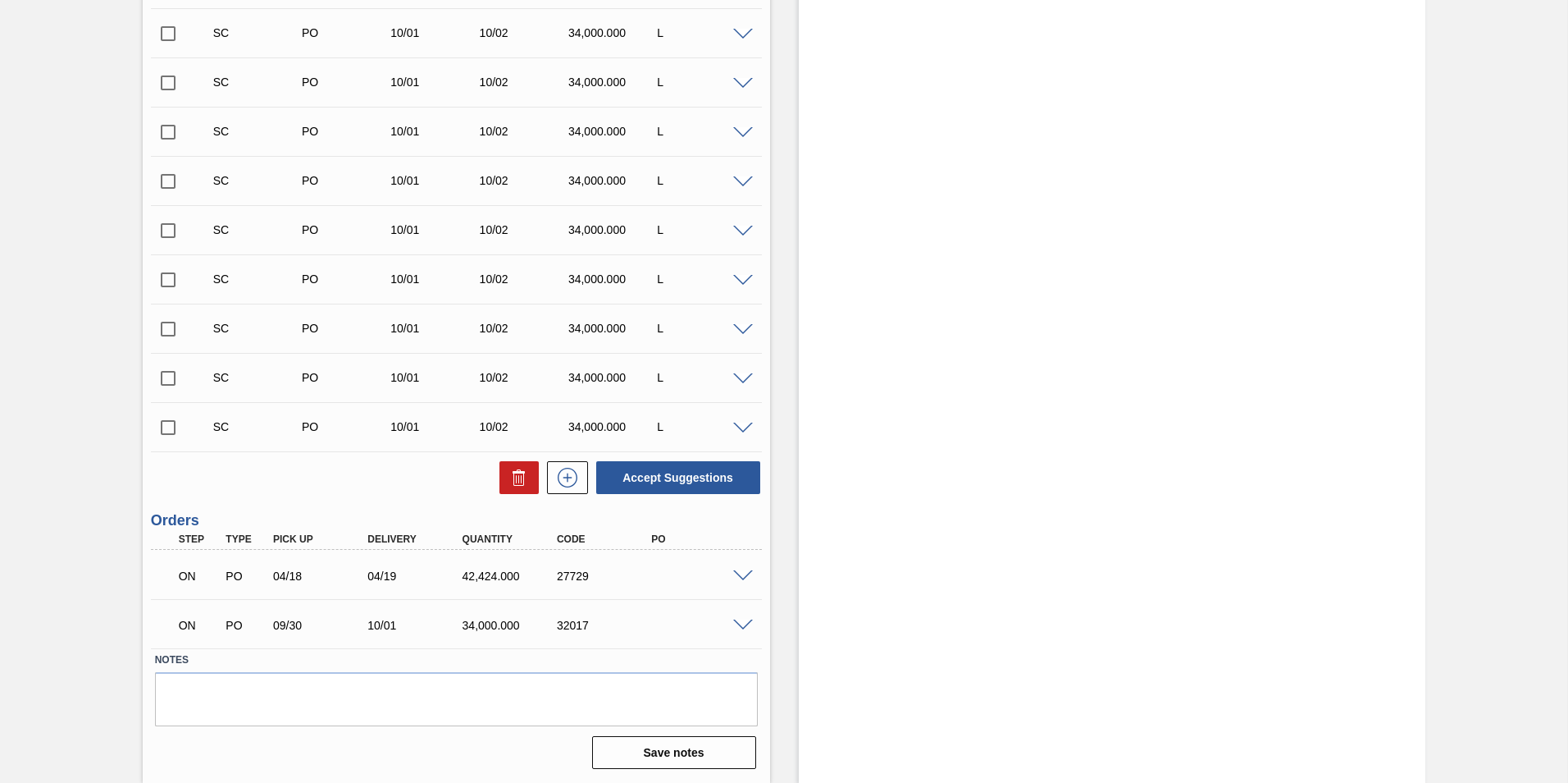
click at [737, 570] on span at bounding box center [742, 576] width 20 height 12
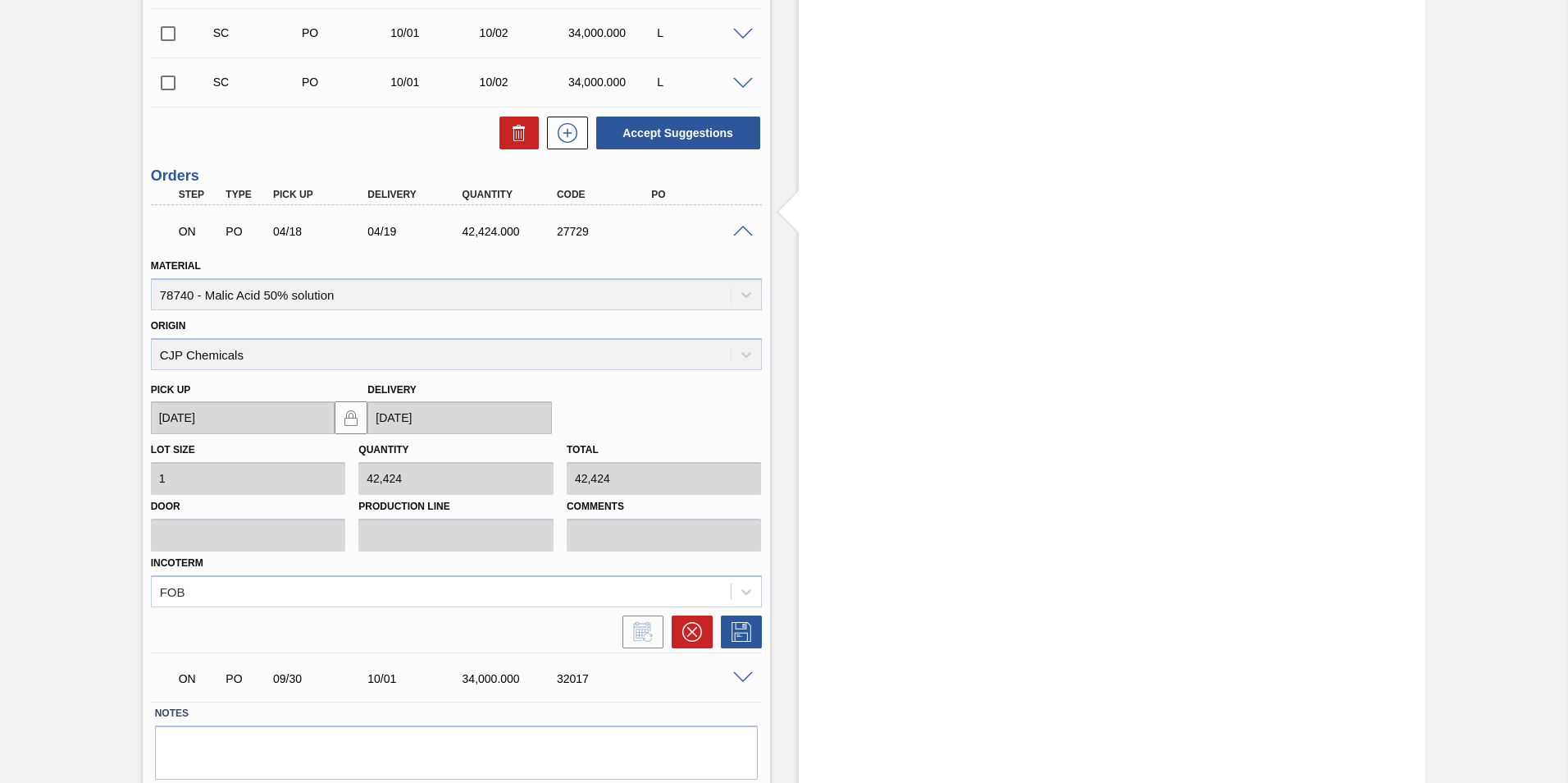
scroll to position [2702, 0]
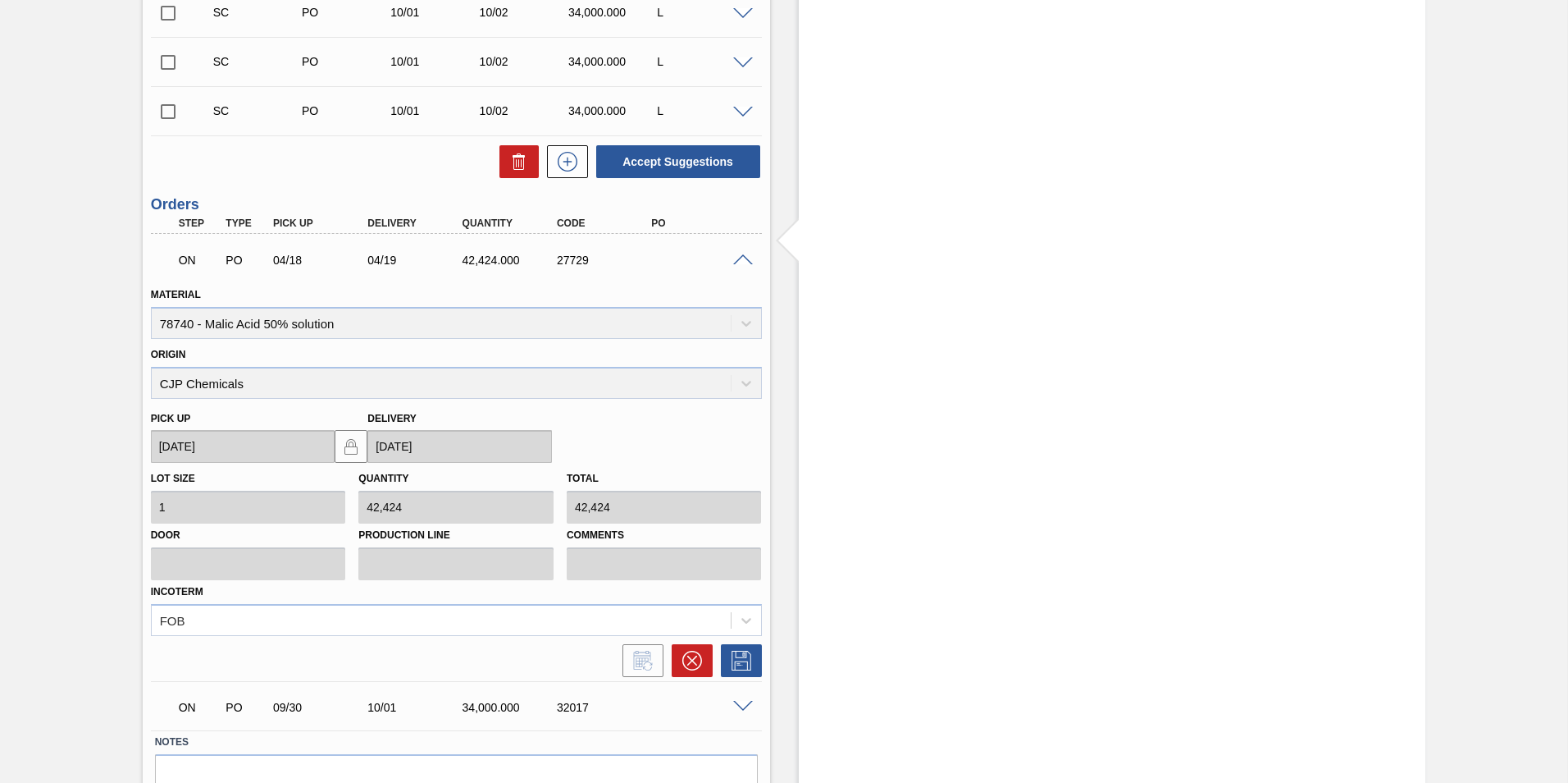
click at [733, 261] on span at bounding box center [742, 260] width 20 height 12
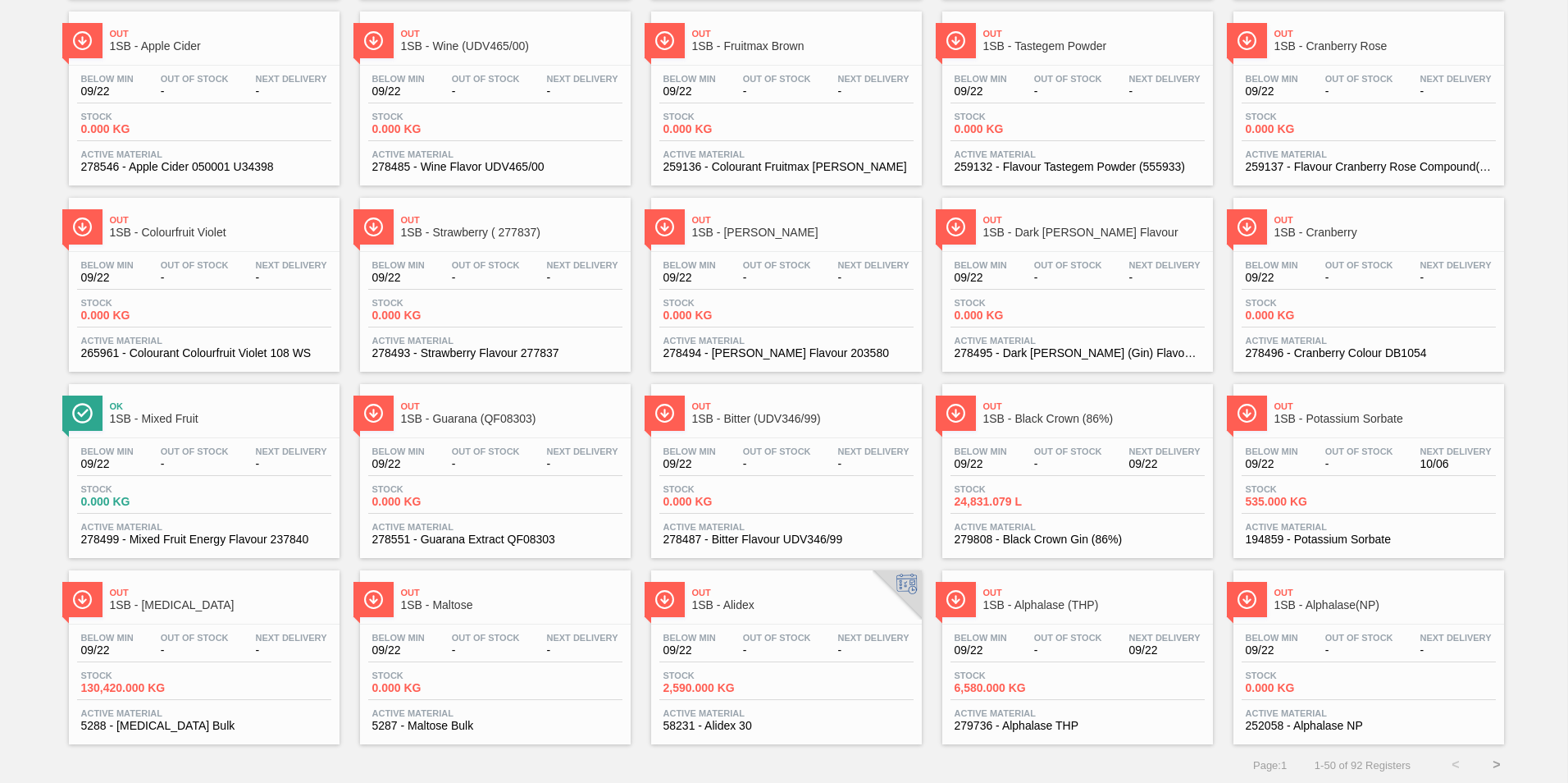
scroll to position [1241, 0]
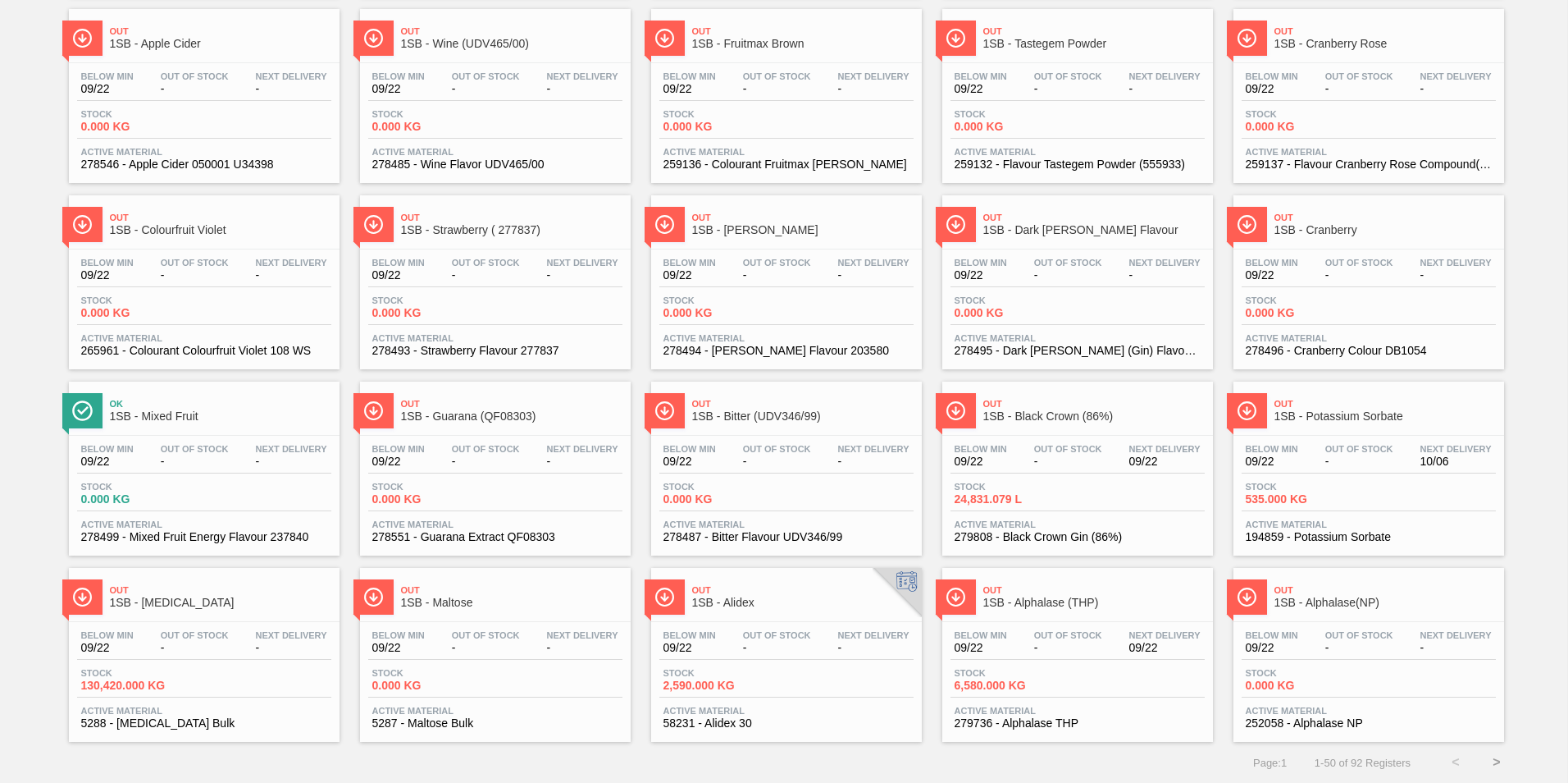
click at [1494, 759] on button ">" at bounding box center [1497, 762] width 41 height 41
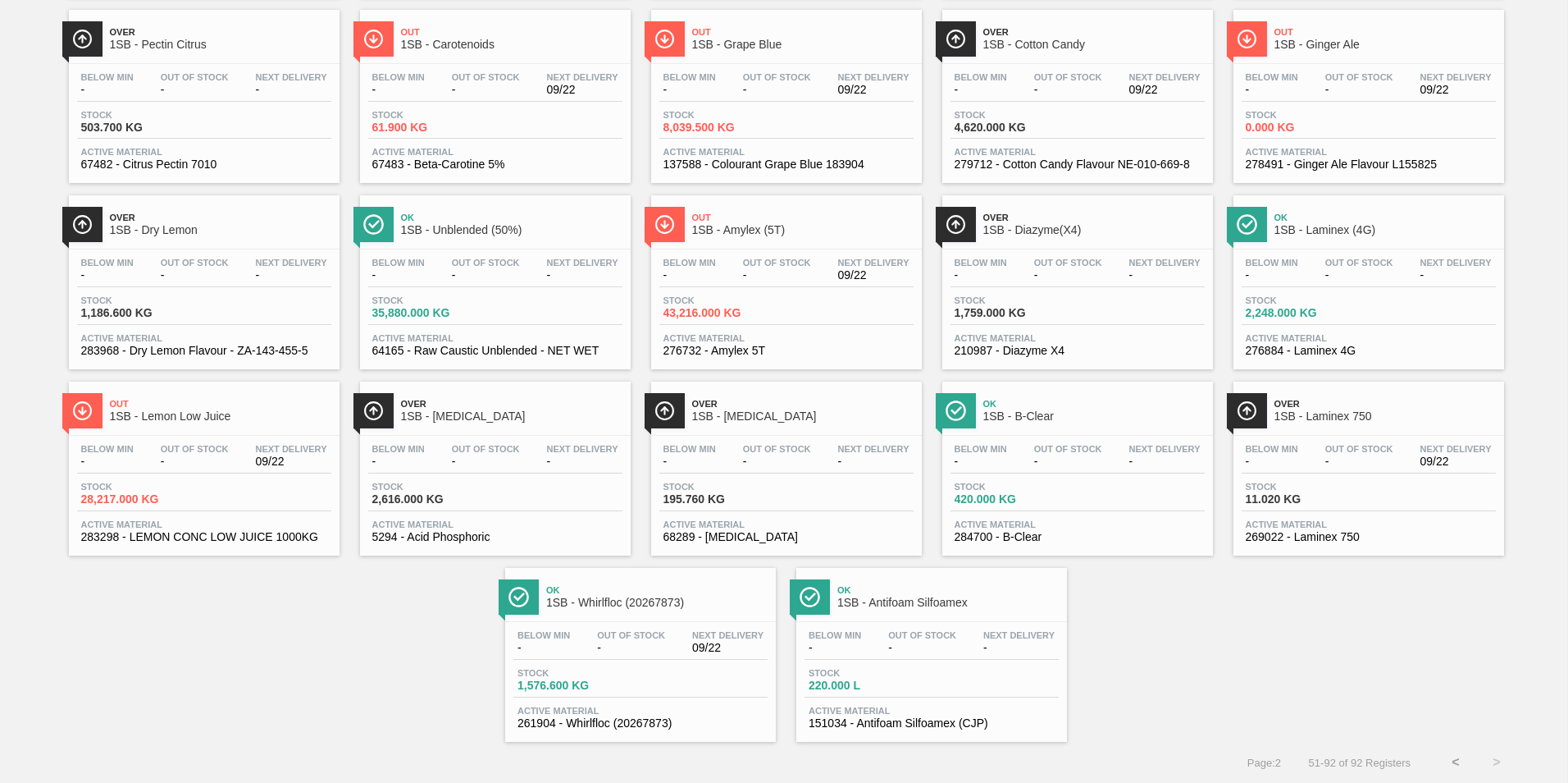
scroll to position [0, 0]
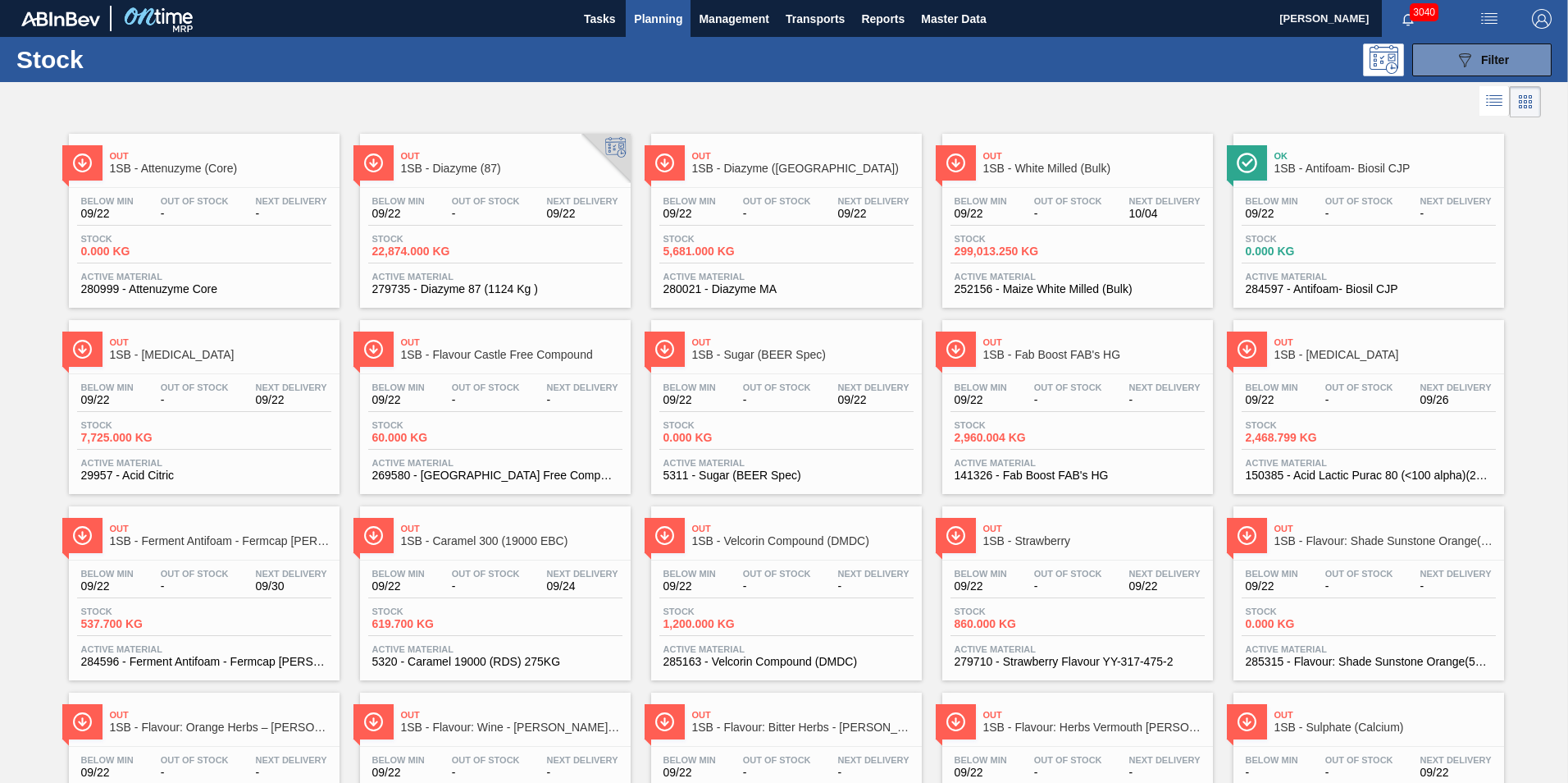
click at [1312, 383] on div "Below Min 09/22 Out Of Stock - Next Delivery 09/26" at bounding box center [1368, 396] width 254 height 29
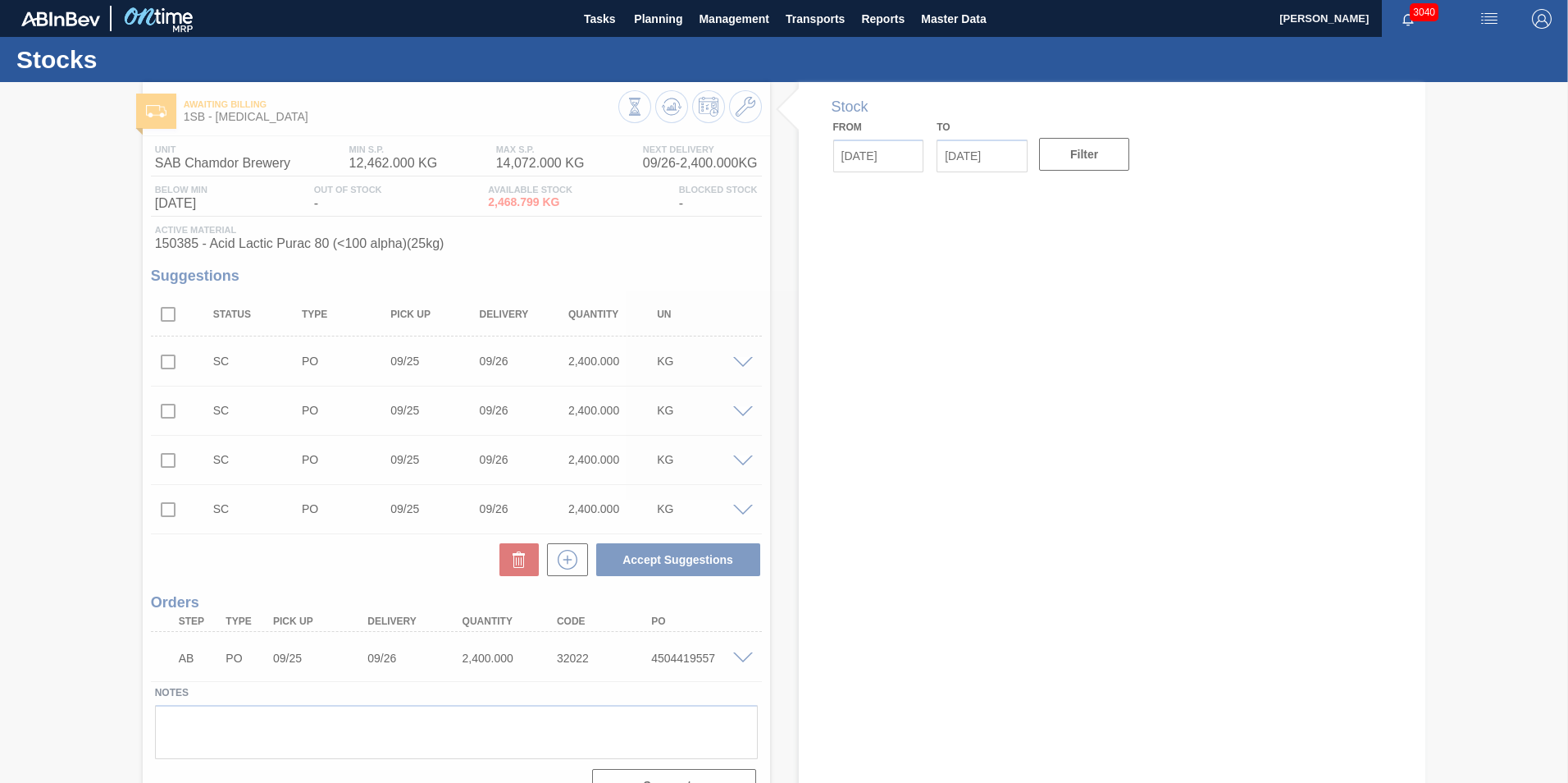
type input "[DATE]"
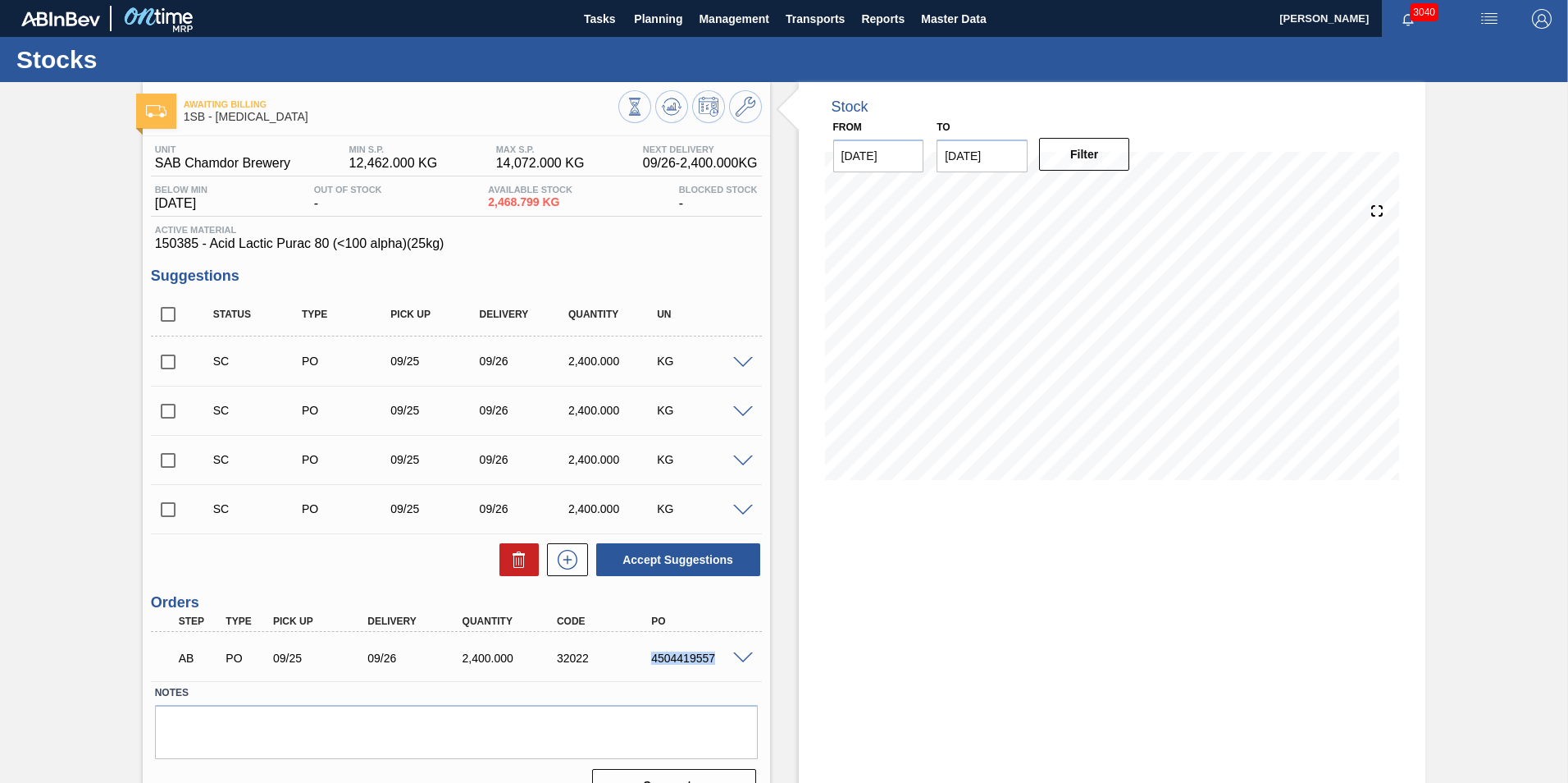
drag, startPoint x: 650, startPoint y: 654, endPoint x: 723, endPoint y: 658, distance: 73.1
click at [723, 658] on div "4504419557" at bounding box center [700, 658] width 106 height 13
copy div "4504419557"
